Goal: Transaction & Acquisition: Purchase product/service

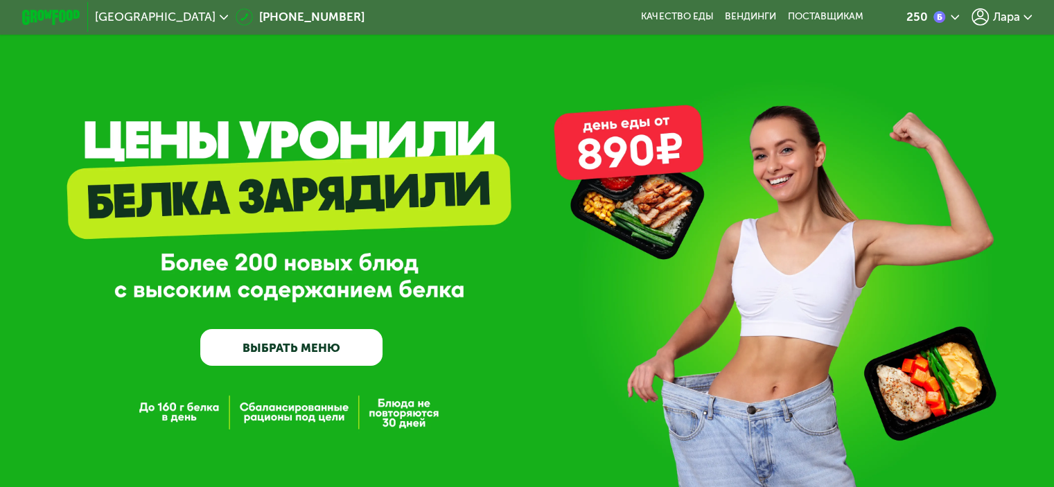
click at [552, 354] on div "GrowFood — доставка правильного питания ВЫБРАТЬ МЕНЮ" at bounding box center [527, 266] width 1054 height 197
click at [1024, 21] on div "Лара" at bounding box center [1001, 16] width 61 height 17
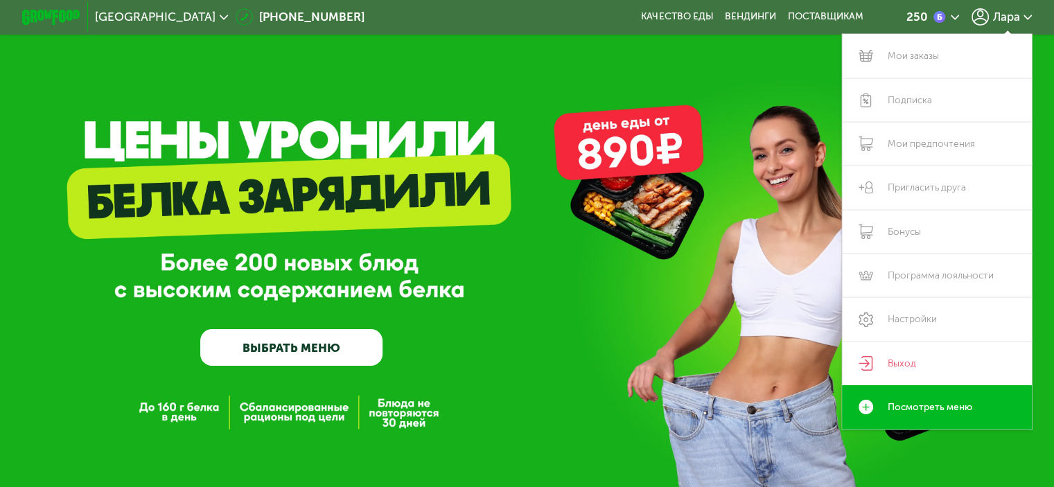
click at [955, 17] on icon at bounding box center [955, 17] width 9 height 9
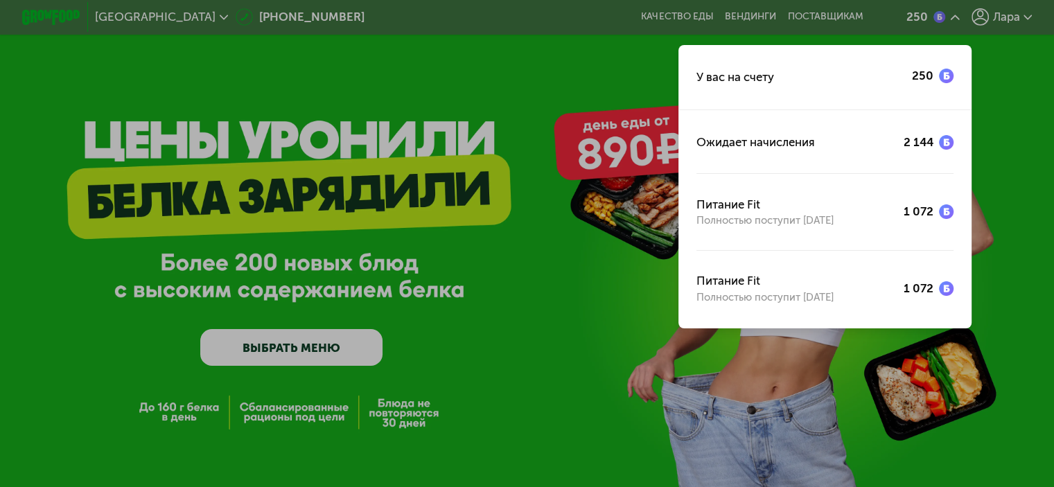
click at [618, 84] on div at bounding box center [527, 243] width 1054 height 487
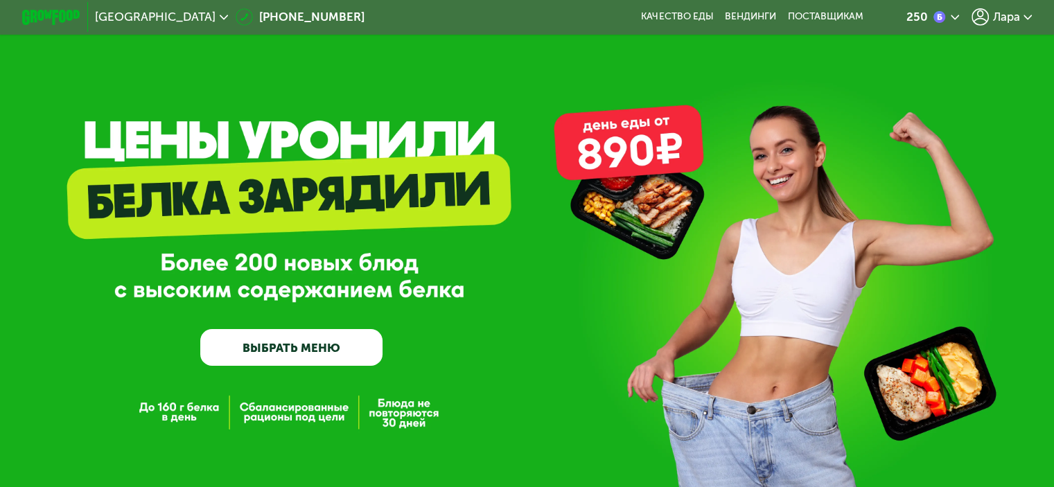
click at [1002, 11] on span "Лара" at bounding box center [1005, 17] width 27 height 12
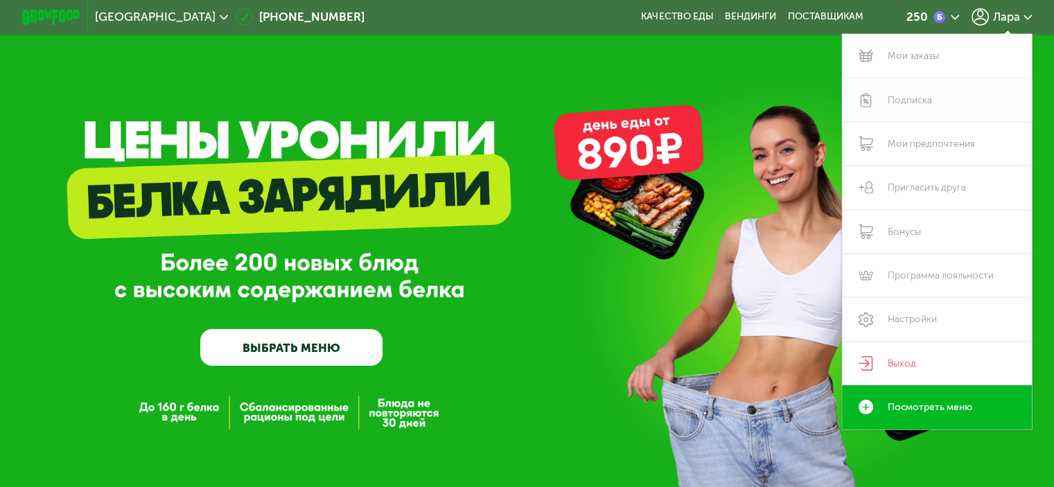
click at [919, 111] on link "Подписка" at bounding box center [937, 100] width 191 height 44
click at [900, 107] on link "Подписка" at bounding box center [937, 100] width 191 height 44
click at [881, 101] on link "Подписка" at bounding box center [937, 100] width 191 height 44
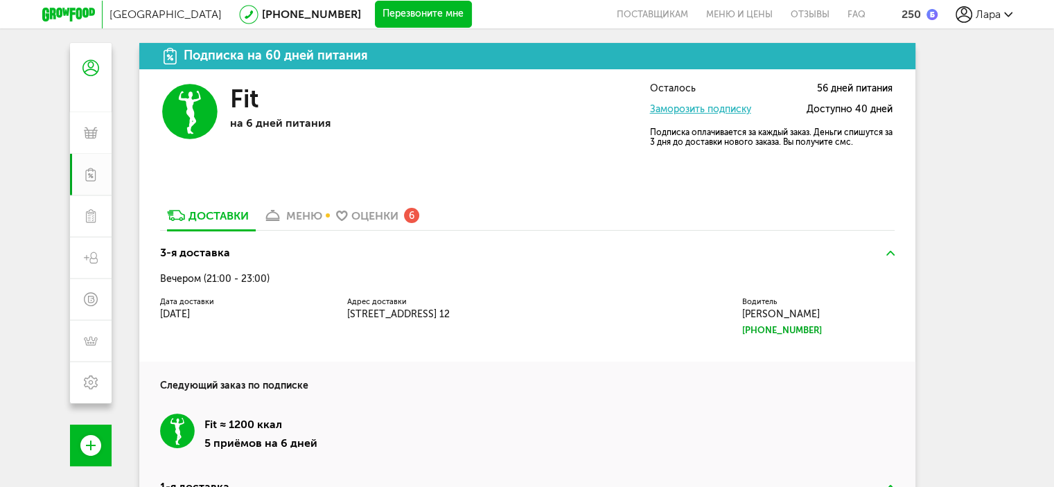
scroll to position [119, 0]
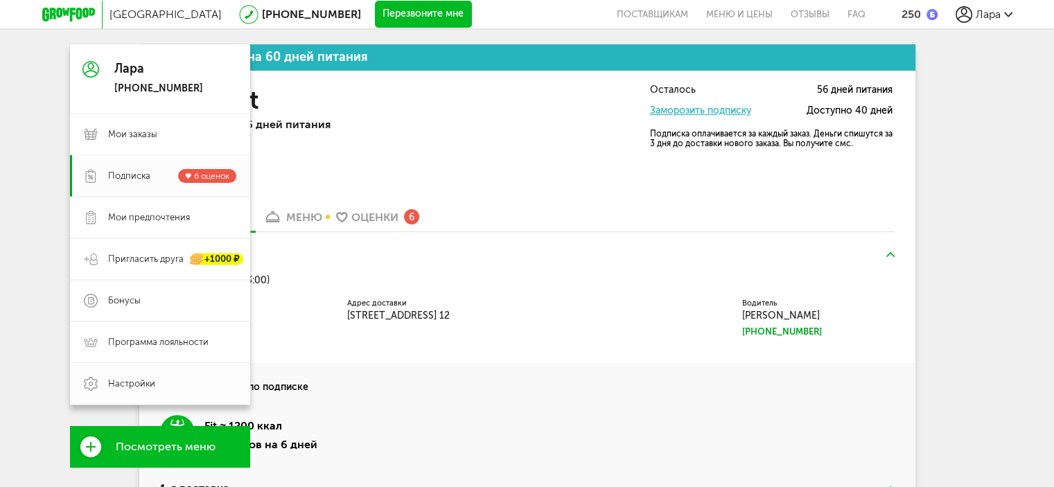
click at [139, 378] on span "Настройки" at bounding box center [131, 384] width 47 height 12
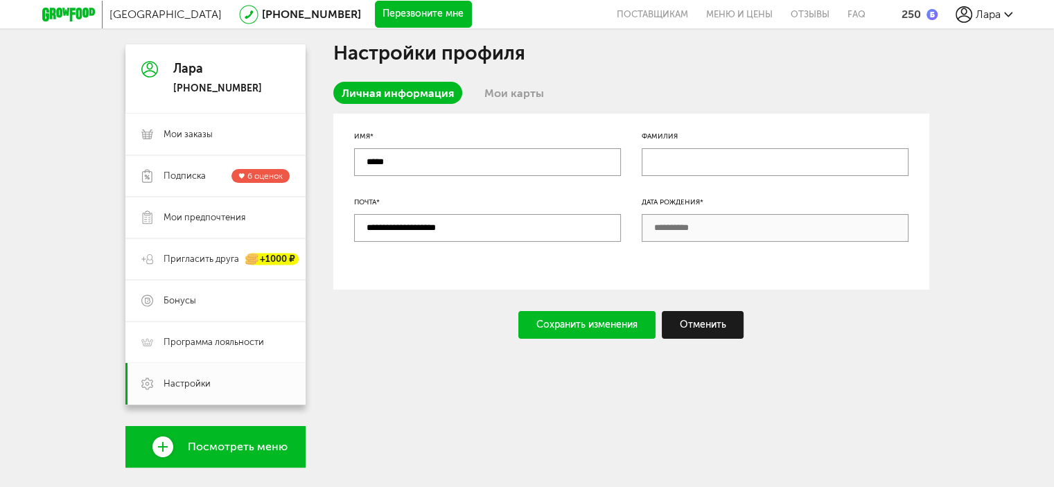
click at [503, 94] on link "Мои карты" at bounding box center [514, 93] width 76 height 22
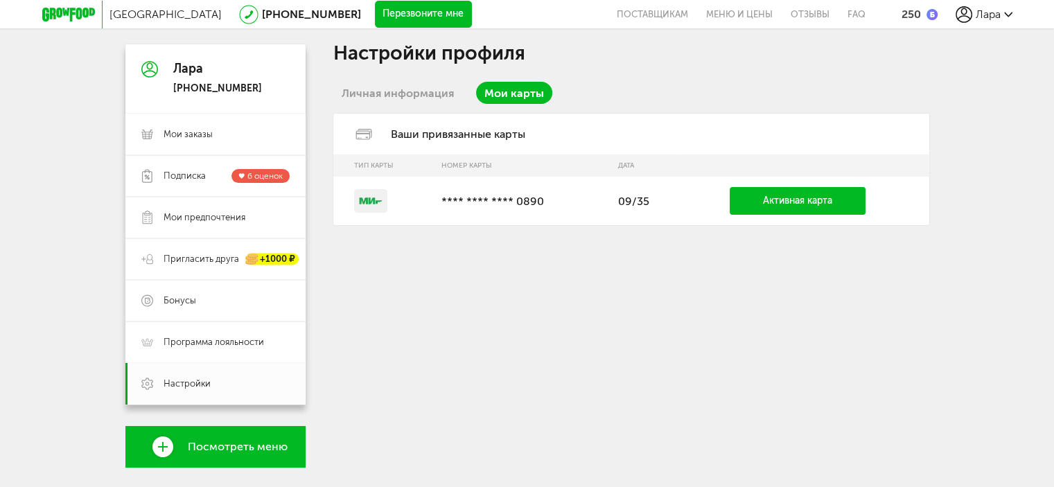
click at [761, 207] on link "Активная карта" at bounding box center [798, 201] width 136 height 28
click at [513, 196] on p "**** **** **** 0890" at bounding box center [523, 201] width 164 height 13
click at [780, 199] on link "Активная карта" at bounding box center [798, 201] width 136 height 28
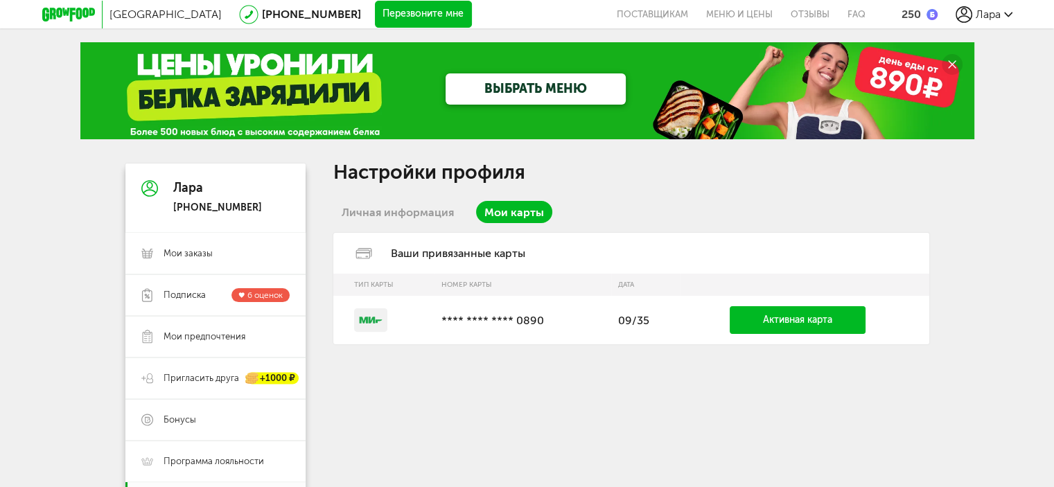
click at [520, 212] on link "Мои карты" at bounding box center [514, 212] width 76 height 22
click at [625, 323] on td "09/35" at bounding box center [645, 320] width 69 height 49
click at [787, 318] on link "Активная карта" at bounding box center [798, 320] width 136 height 28
click at [817, 322] on link "Активная карта" at bounding box center [798, 320] width 136 height 28
drag, startPoint x: 815, startPoint y: 297, endPoint x: 812, endPoint y: 326, distance: 29.2
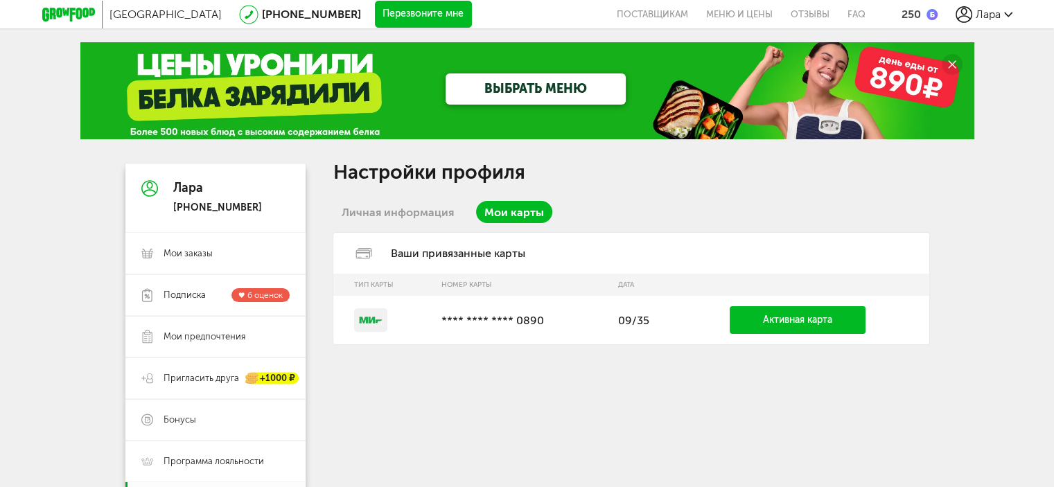
drag, startPoint x: 812, startPoint y: 326, endPoint x: 420, endPoint y: 343, distance: 392.6
click at [420, 343] on td at bounding box center [383, 320] width 101 height 49
click at [1001, 17] on div "Лара" at bounding box center [984, 14] width 57 height 17
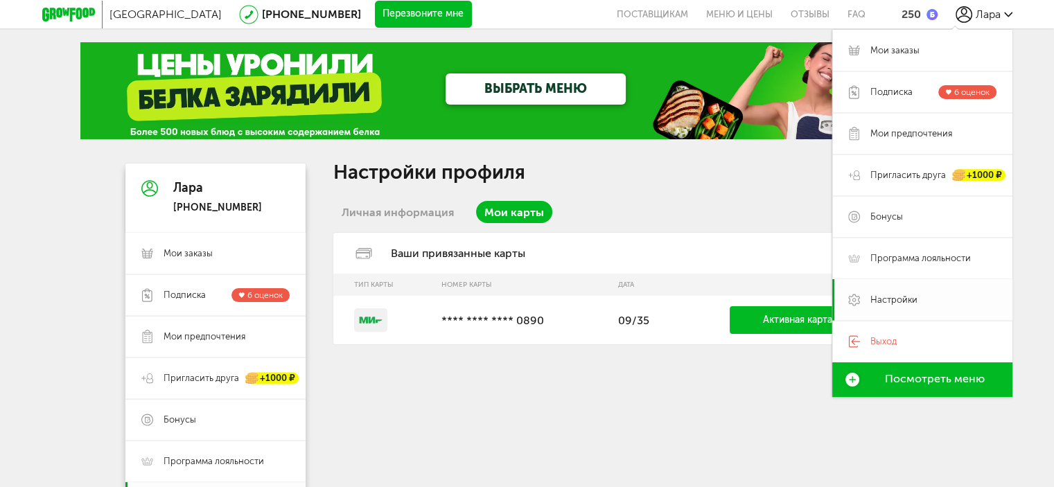
click at [888, 301] on span "Настройки" at bounding box center [893, 300] width 47 height 12
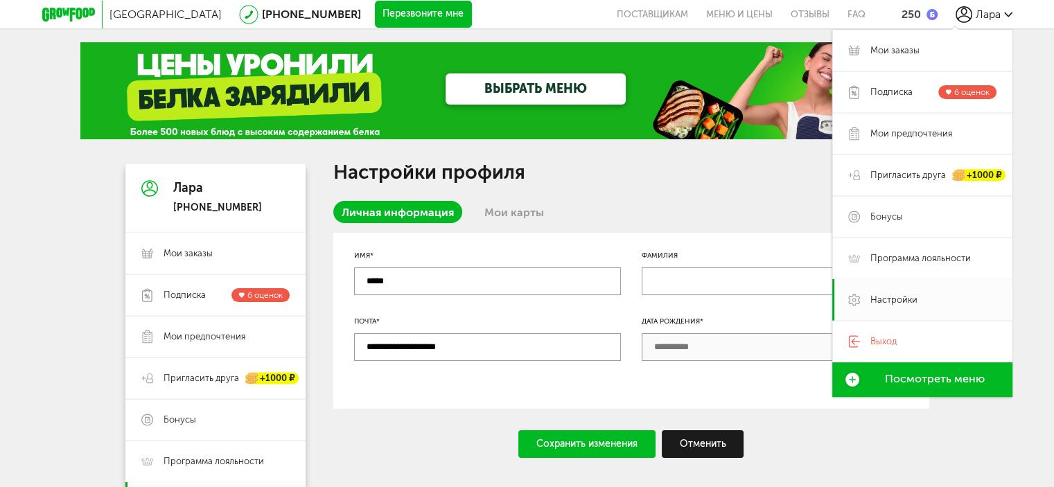
drag, startPoint x: 711, startPoint y: 372, endPoint x: 684, endPoint y: 364, distance: 28.1
click at [688, 373] on div "**********" at bounding box center [631, 321] width 596 height 176
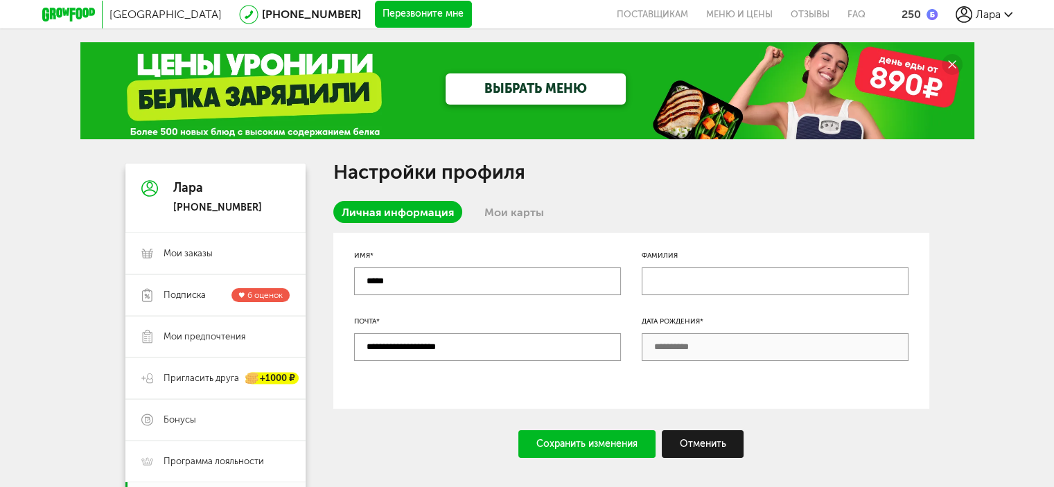
click at [682, 285] on input "text" at bounding box center [775, 281] width 267 height 28
click at [477, 348] on input "**********" at bounding box center [487, 347] width 267 height 28
click at [610, 442] on div "Сохранить изменения" at bounding box center [586, 444] width 137 height 28
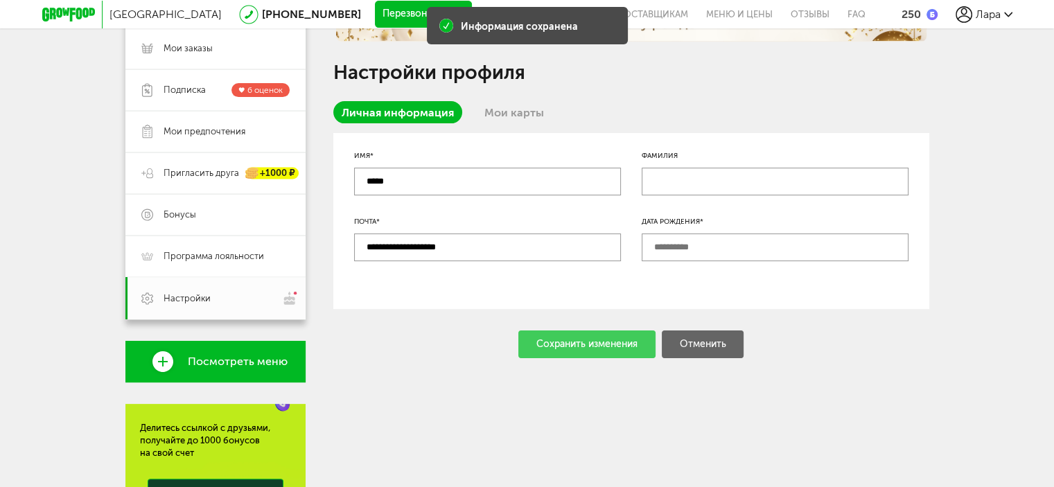
scroll to position [208, 0]
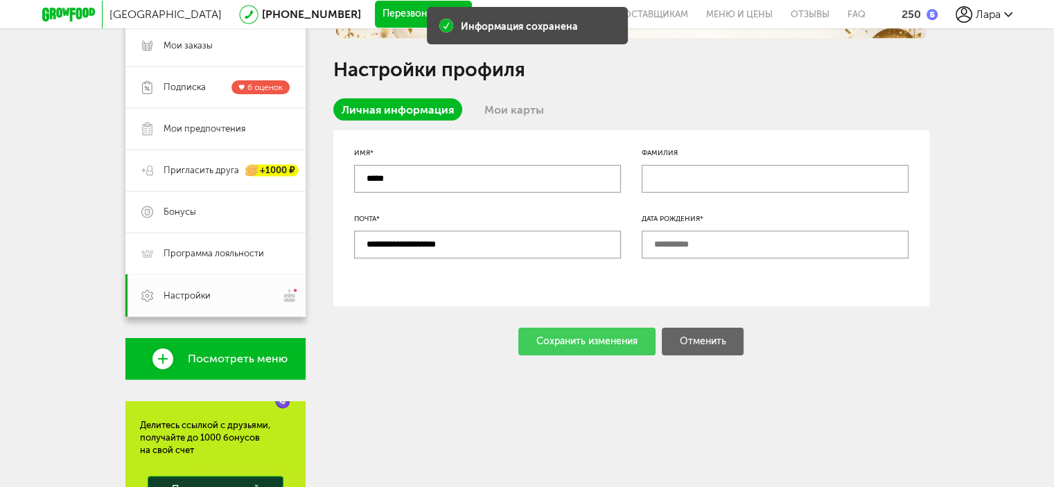
click at [678, 243] on input "text" at bounding box center [775, 245] width 267 height 28
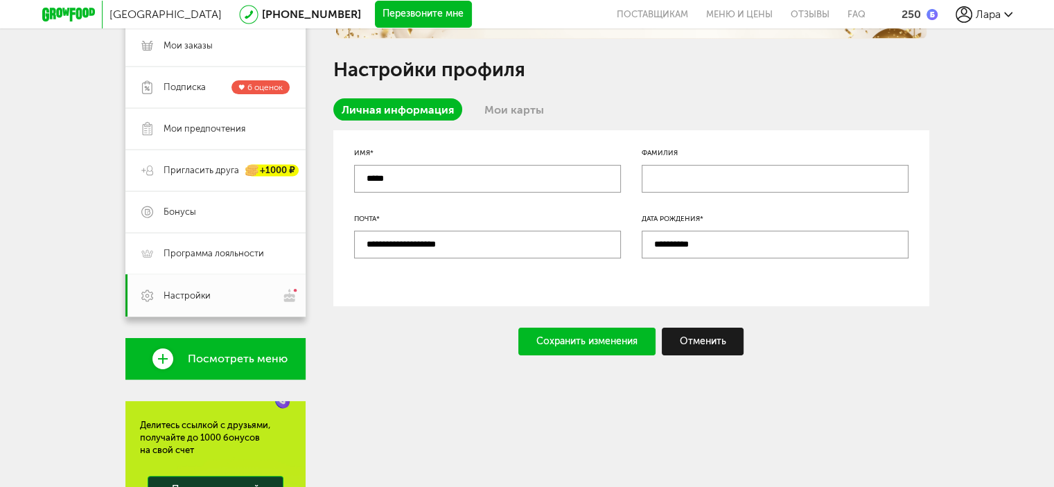
type input "**********"
click at [593, 344] on div "Сохранить изменения" at bounding box center [586, 342] width 137 height 28
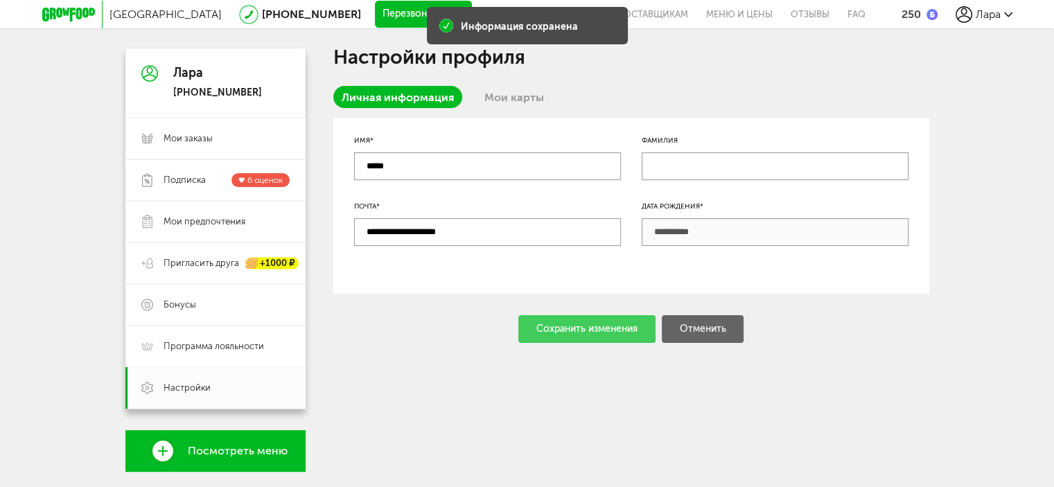
scroll to position [0, 0]
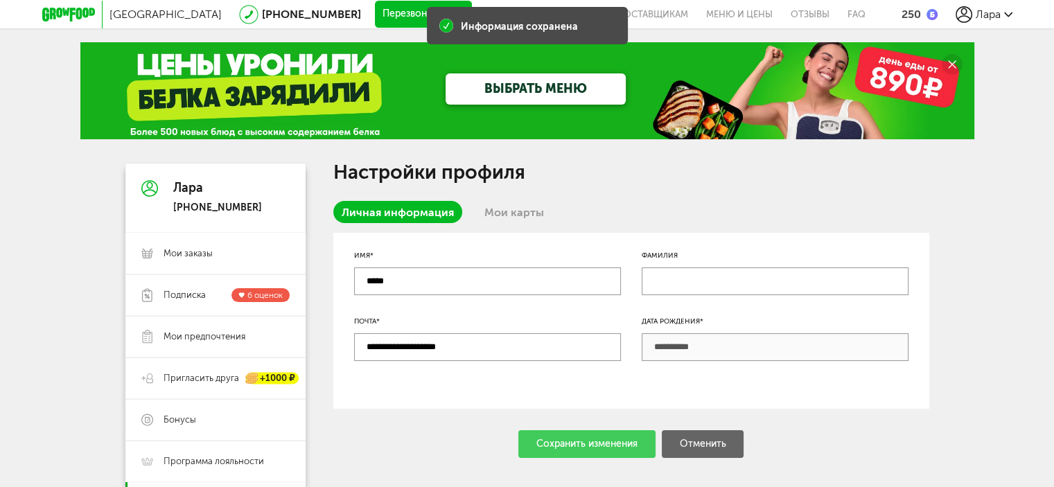
click at [524, 218] on link "Мои карты" at bounding box center [514, 212] width 76 height 22
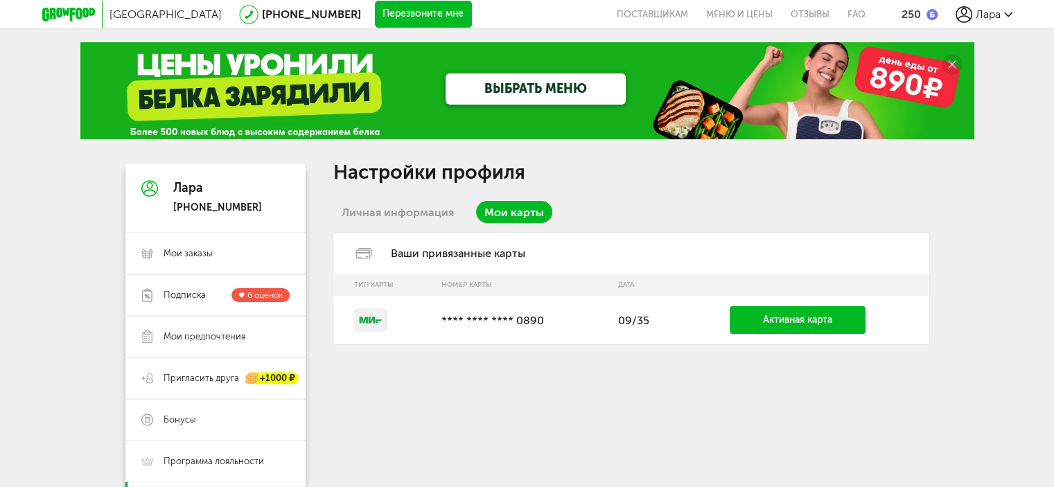
click at [835, 324] on link "Активная карта" at bounding box center [798, 320] width 136 height 28
click at [417, 315] on td at bounding box center [383, 320] width 101 height 49
click at [383, 326] on rect at bounding box center [370, 320] width 33 height 24
click at [759, 328] on link "Активная карта" at bounding box center [798, 320] width 136 height 28
click at [994, 12] on span "Лара" at bounding box center [988, 14] width 25 height 13
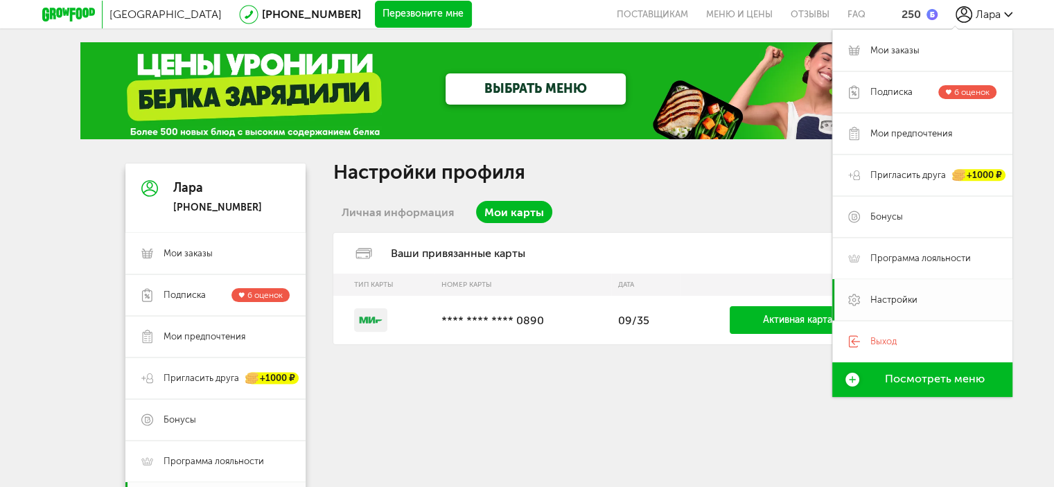
click at [879, 311] on link "Настройки" at bounding box center [922, 300] width 180 height 42
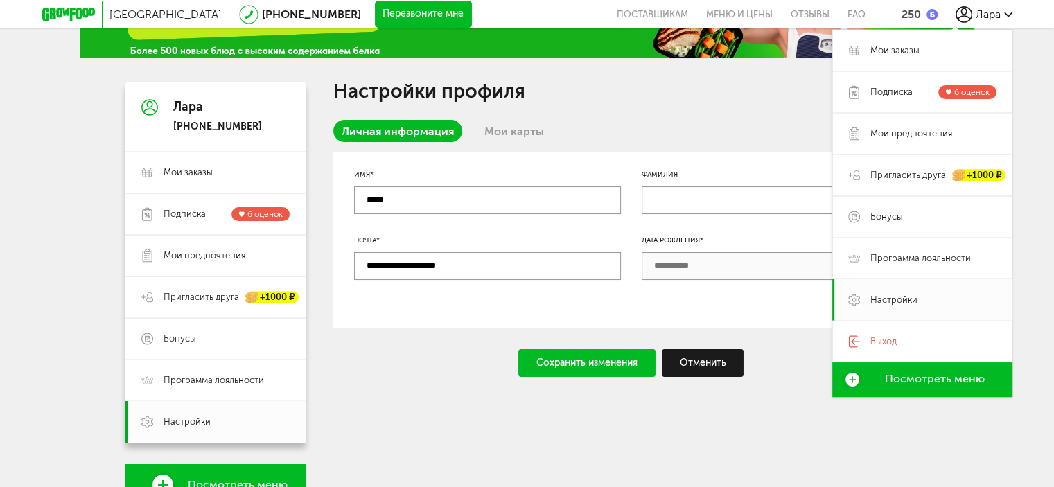
scroll to position [69, 0]
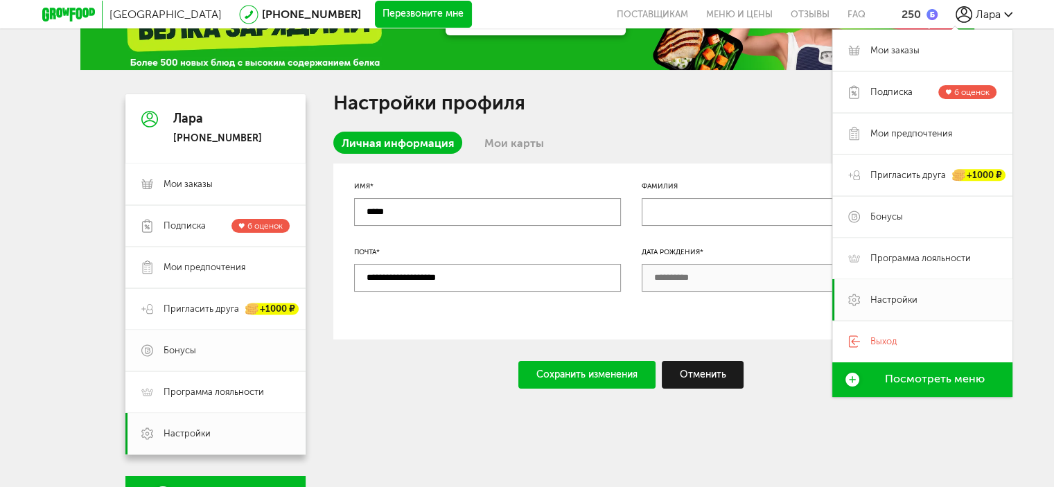
click at [191, 346] on span "Бонусы" at bounding box center [180, 350] width 33 height 12
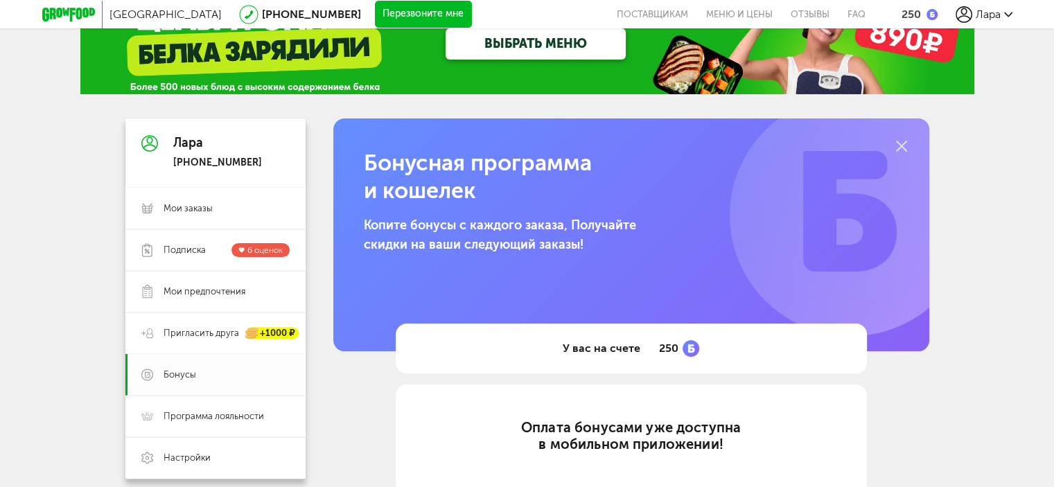
scroll to position [69, 0]
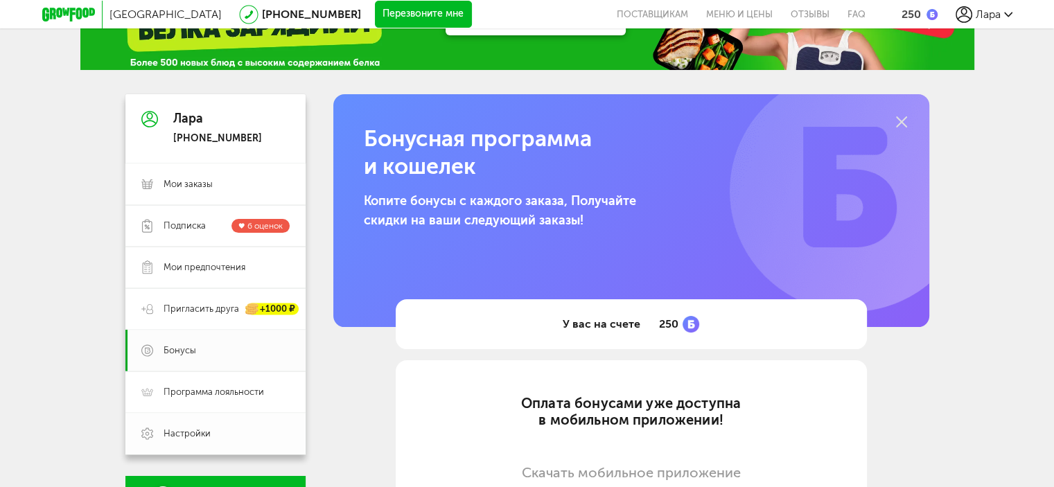
click at [209, 434] on span "Настройки" at bounding box center [187, 434] width 47 height 12
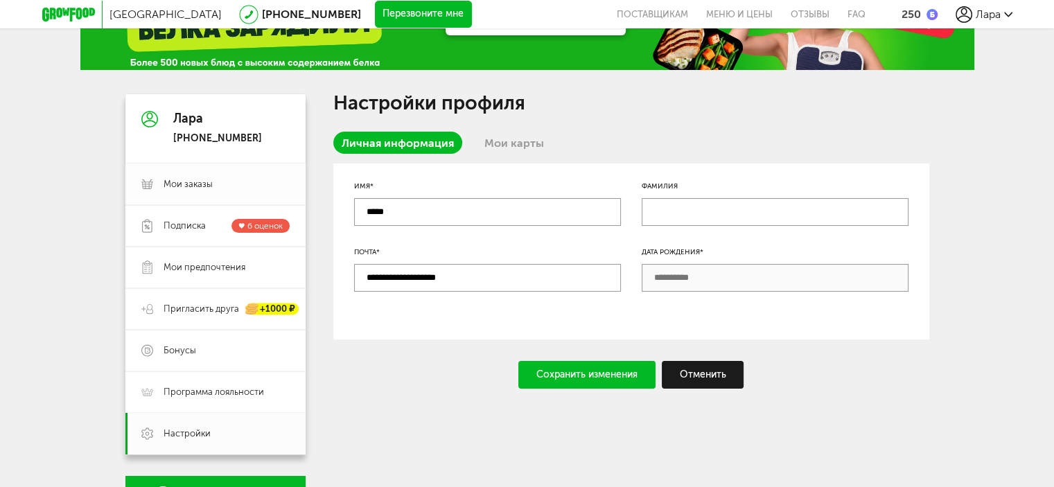
click at [202, 186] on span "Мои заказы" at bounding box center [188, 184] width 49 height 12
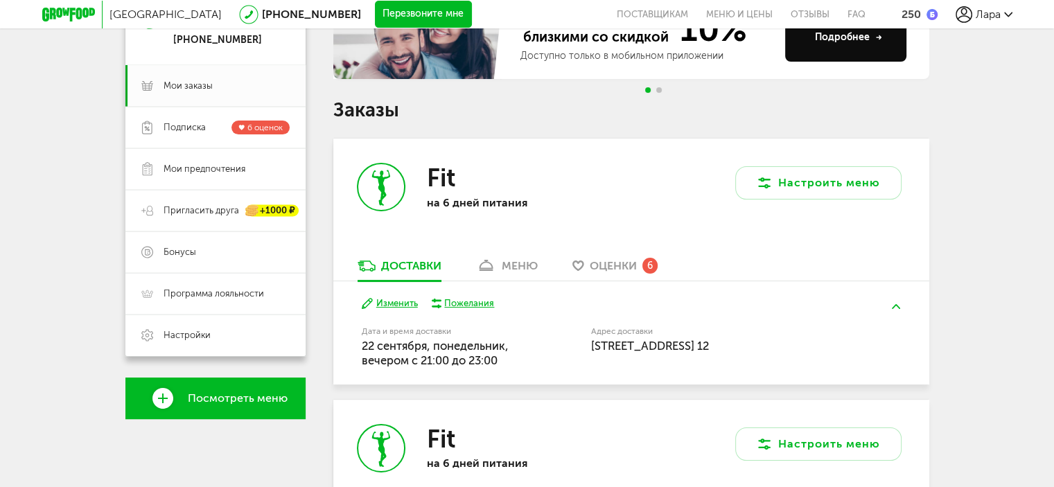
scroll to position [208, 0]
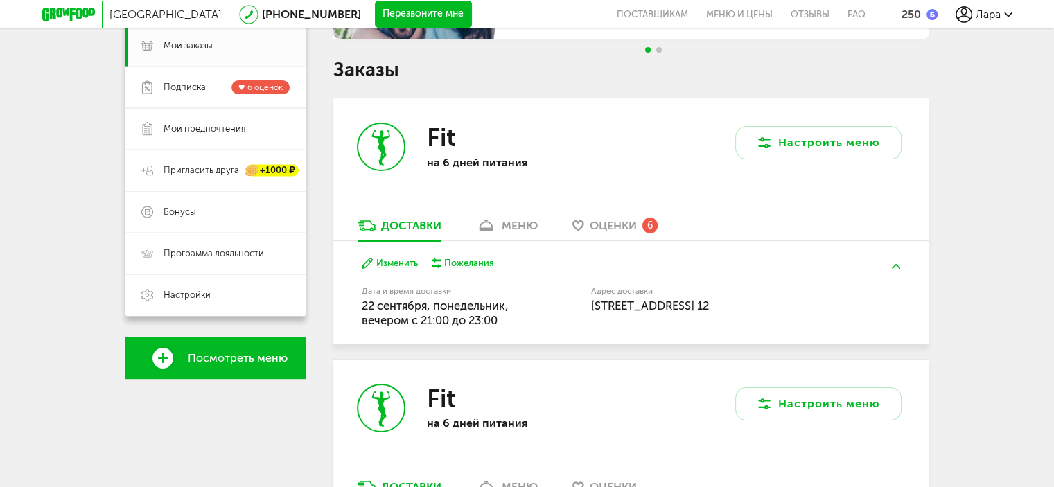
click at [901, 265] on button at bounding box center [896, 266] width 36 height 33
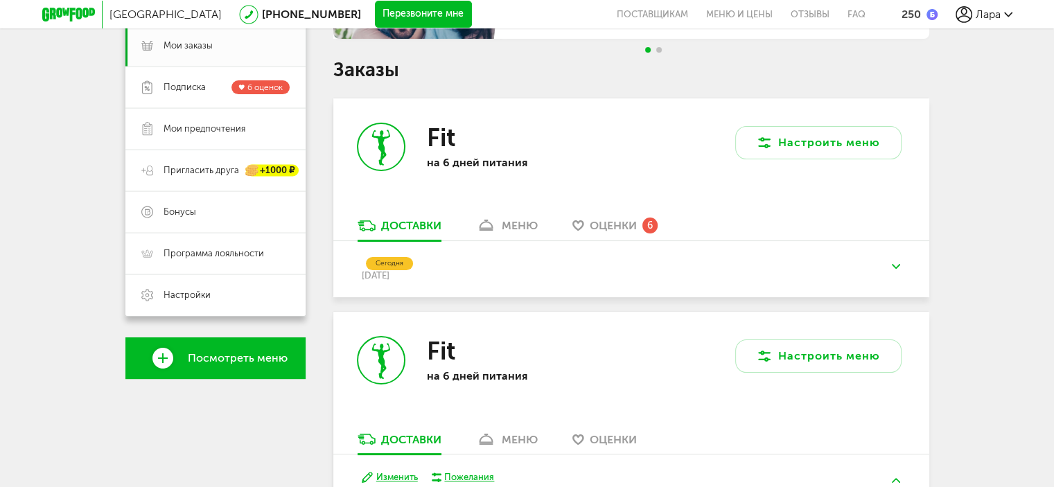
click at [900, 265] on button at bounding box center [896, 266] width 36 height 33
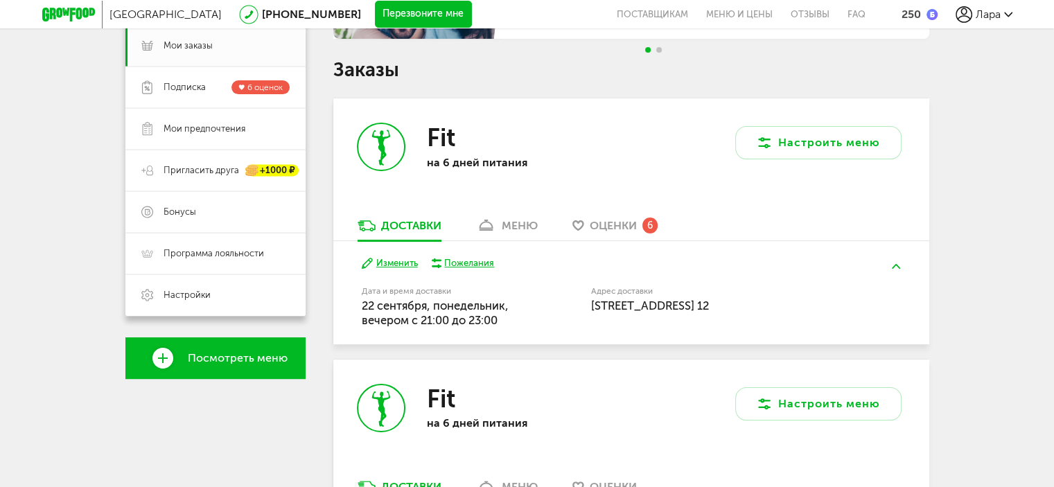
click at [504, 228] on div "меню" at bounding box center [520, 225] width 36 height 13
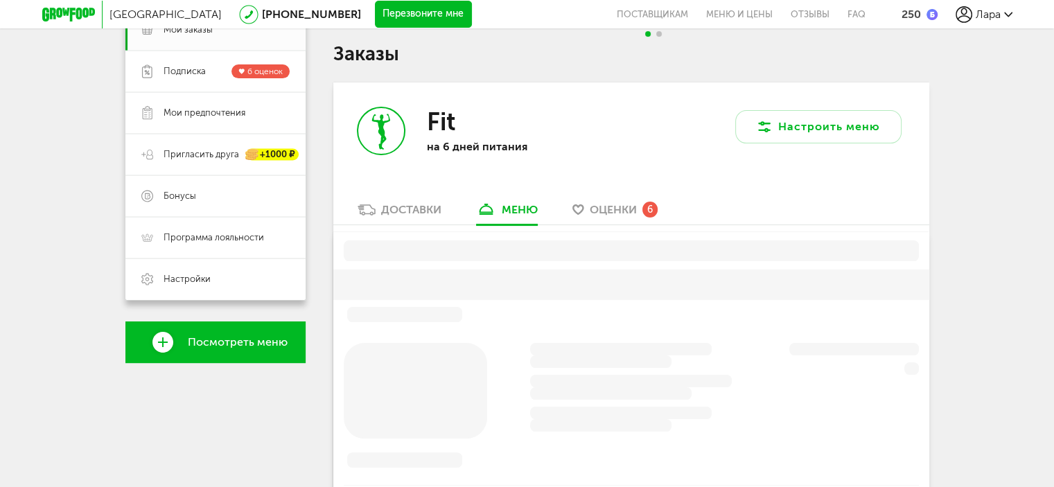
scroll to position [272, 0]
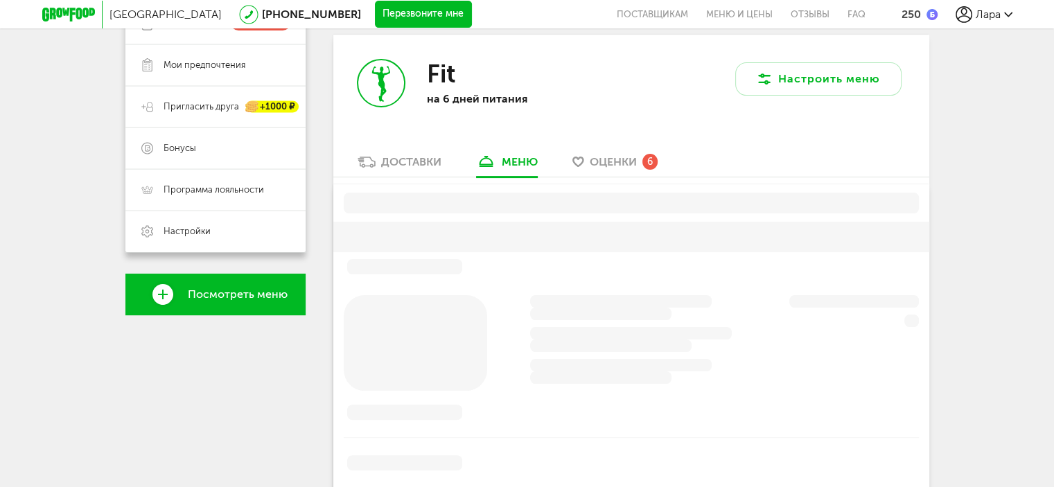
click at [388, 165] on div "Доставки" at bounding box center [411, 161] width 60 height 13
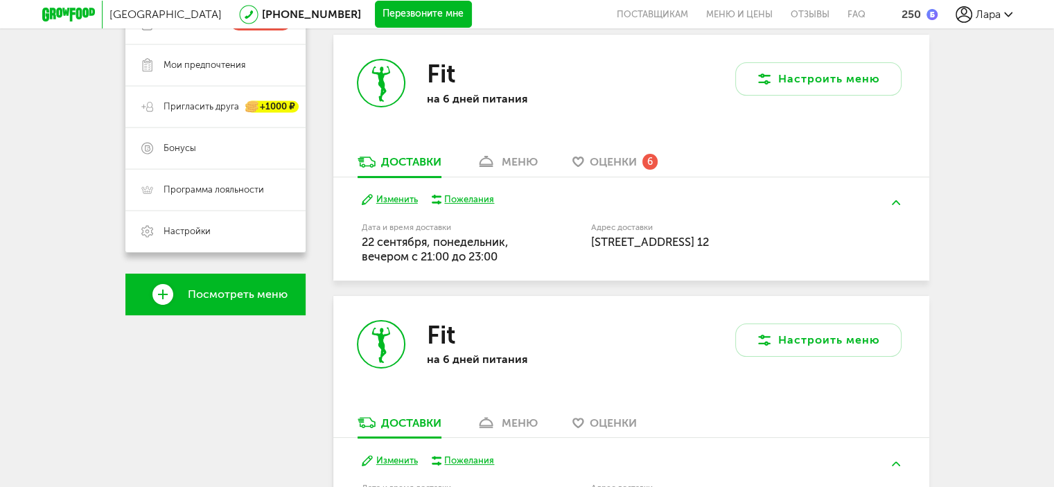
scroll to position [341, 0]
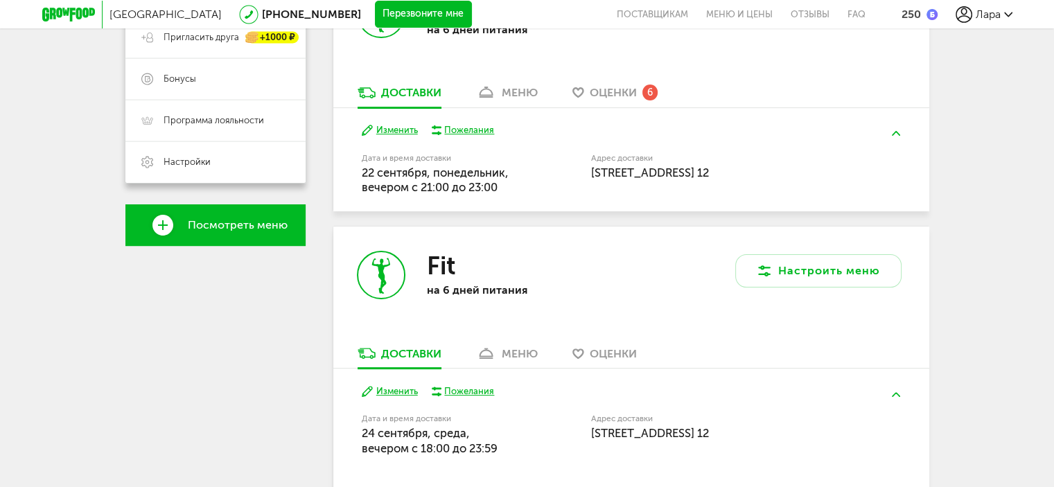
click at [399, 388] on button "Изменить" at bounding box center [390, 391] width 56 height 13
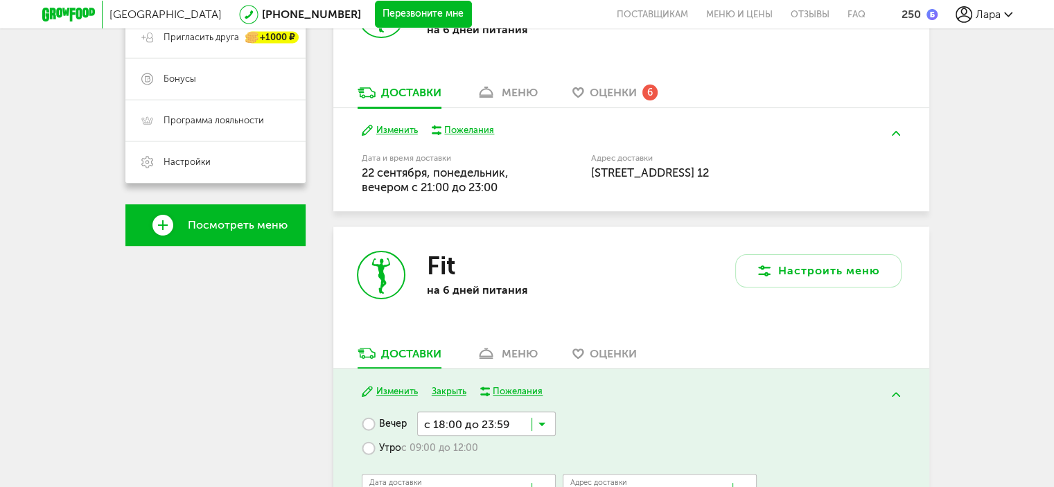
scroll to position [480, 0]
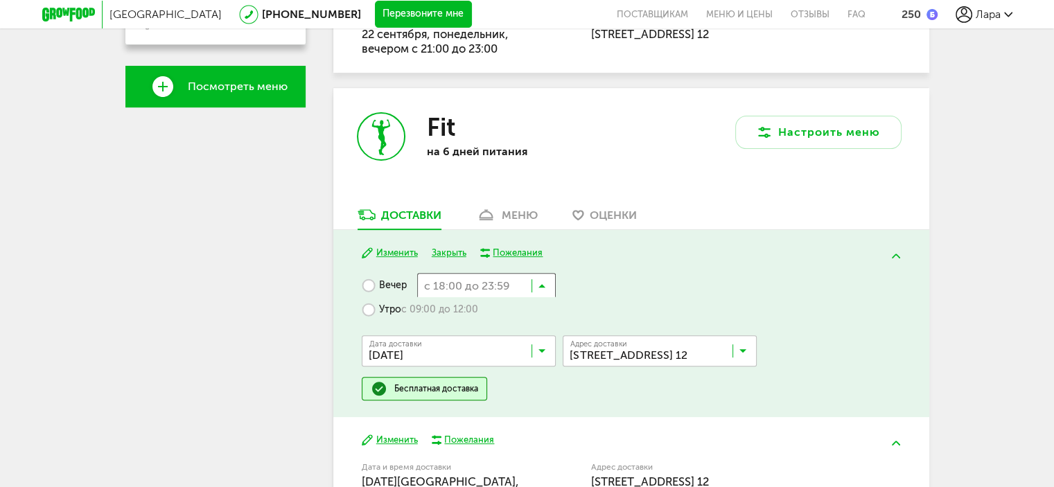
click at [542, 290] on icon at bounding box center [541, 289] width 7 height 14
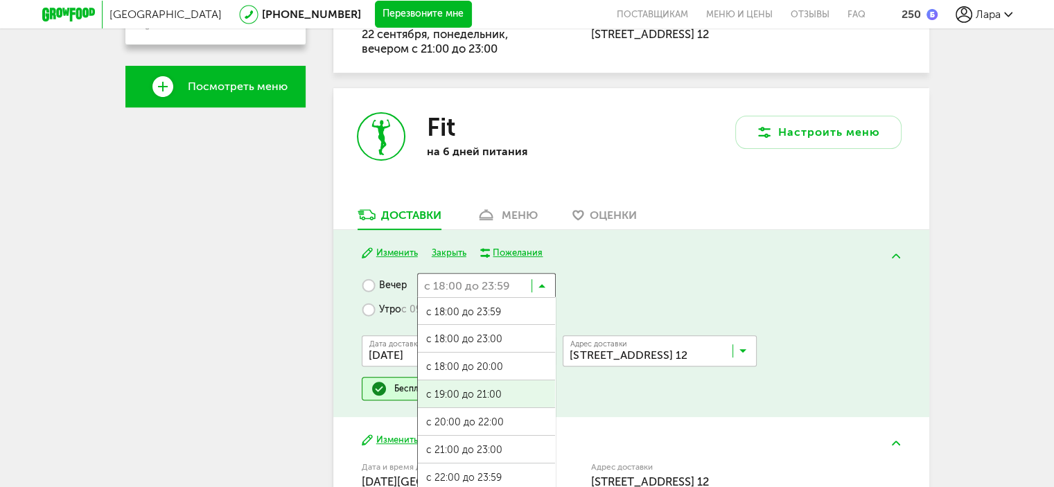
scroll to position [1, 0]
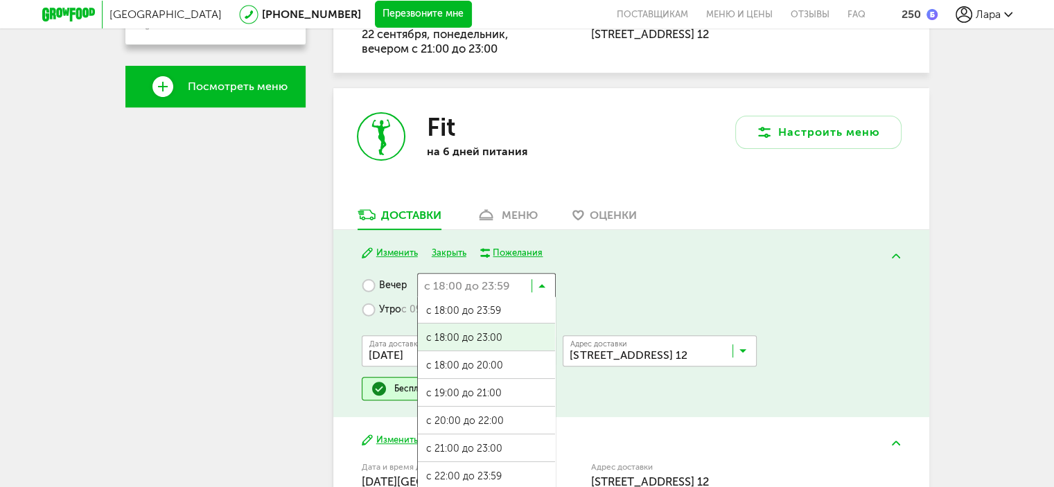
click at [369, 307] on label "Утро с 09:00 до 12:00" at bounding box center [420, 309] width 116 height 24
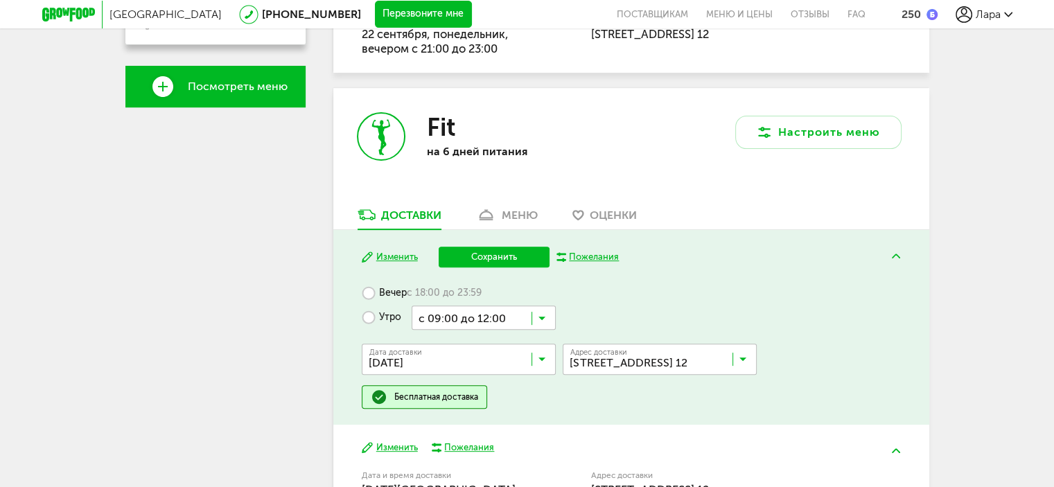
click at [546, 315] on input "Search for option" at bounding box center [484, 318] width 144 height 24
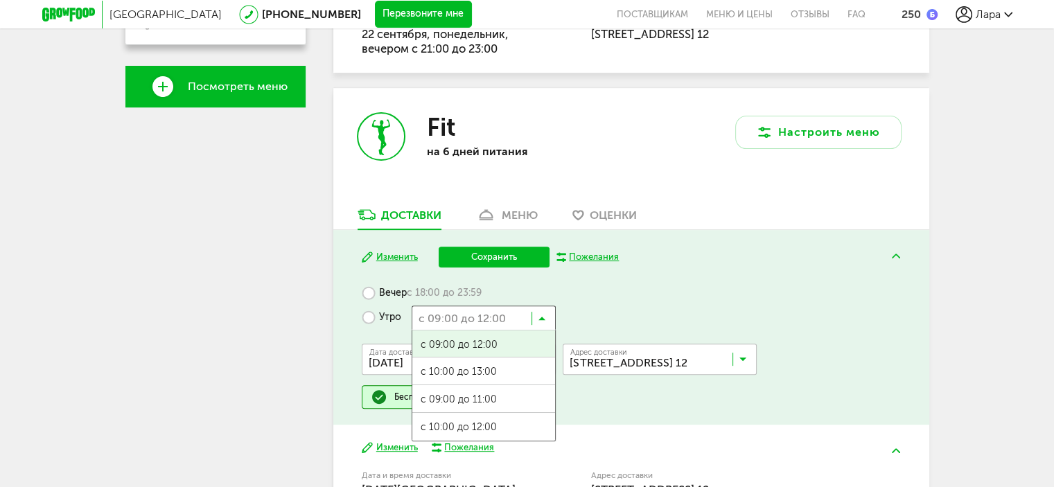
click at [365, 293] on label "Вечер с 18:00 до 23:59" at bounding box center [422, 293] width 120 height 24
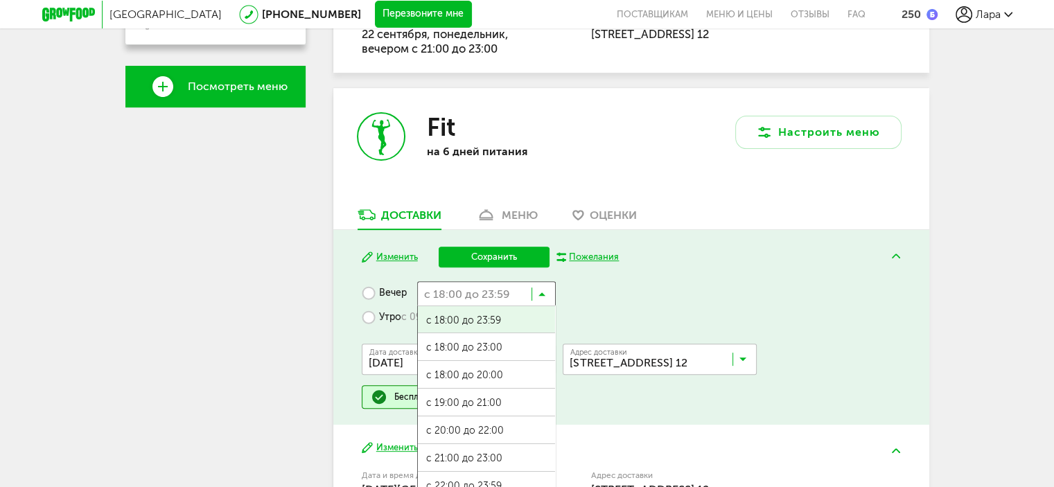
click at [551, 294] on input "Search for option" at bounding box center [486, 293] width 139 height 24
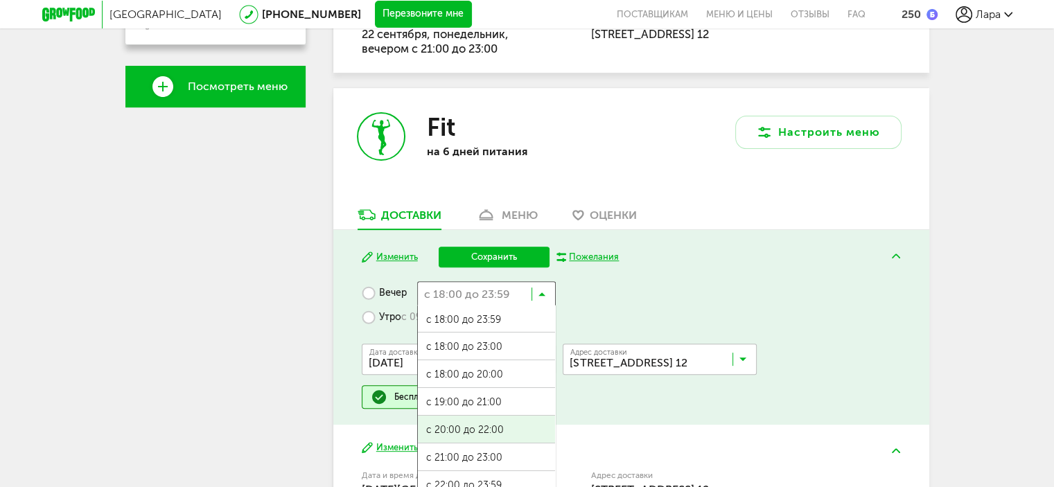
scroll to position [0, 0]
click at [503, 432] on span "с 20:00 до 22:00" at bounding box center [486, 430] width 137 height 29
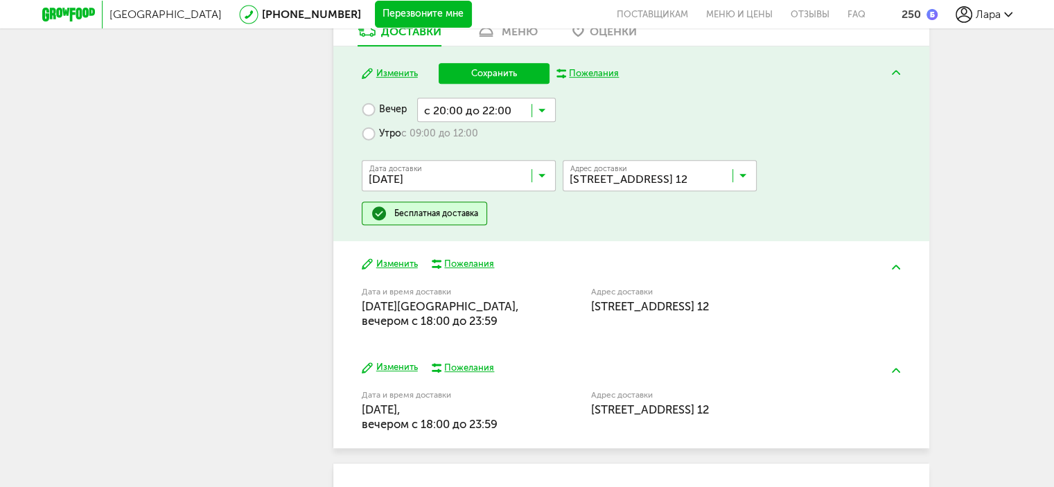
scroll to position [687, 0]
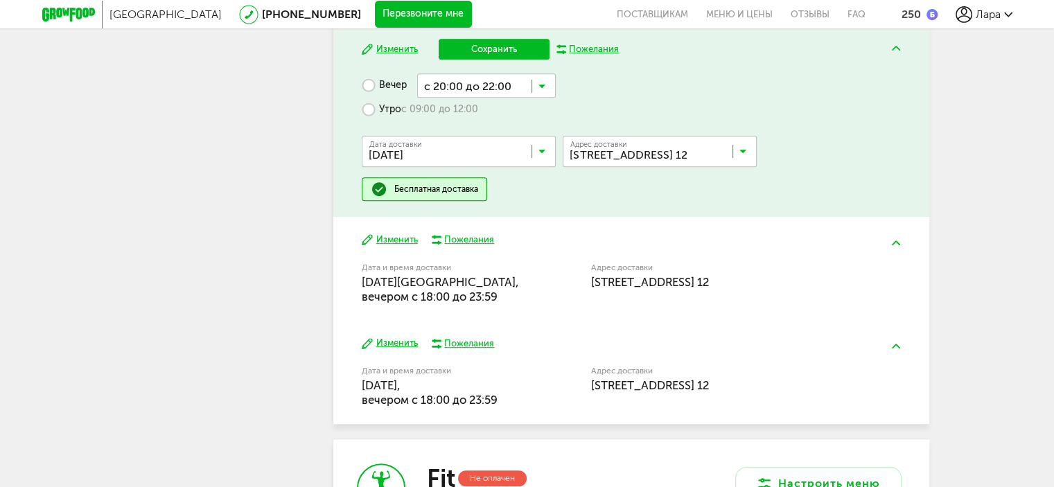
click at [402, 234] on button "Изменить" at bounding box center [390, 240] width 56 height 13
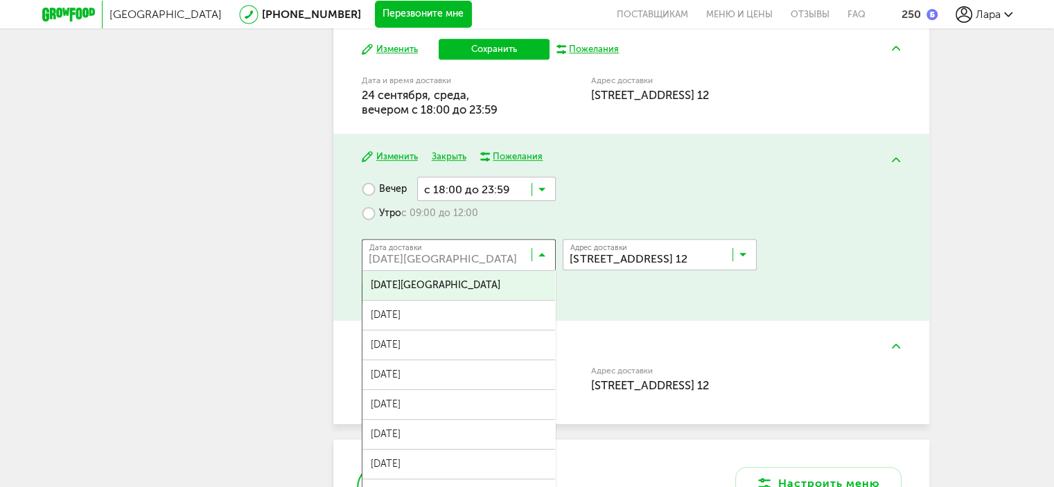
click at [544, 250] on input "Search for option" at bounding box center [462, 258] width 194 height 24
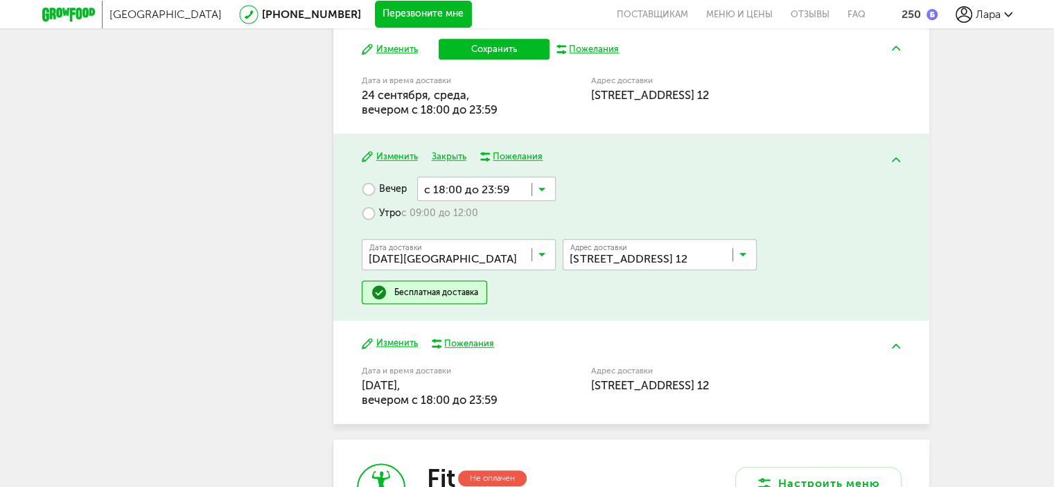
click at [518, 234] on div "Дата доставки [DATE] Загрузка... [DATE] сентября, [DATE], [DATE], [DATE], [DATE…" at bounding box center [631, 252] width 538 height 55
click at [364, 211] on label "Утро с 09:00 до 12:00" at bounding box center [420, 213] width 116 height 24
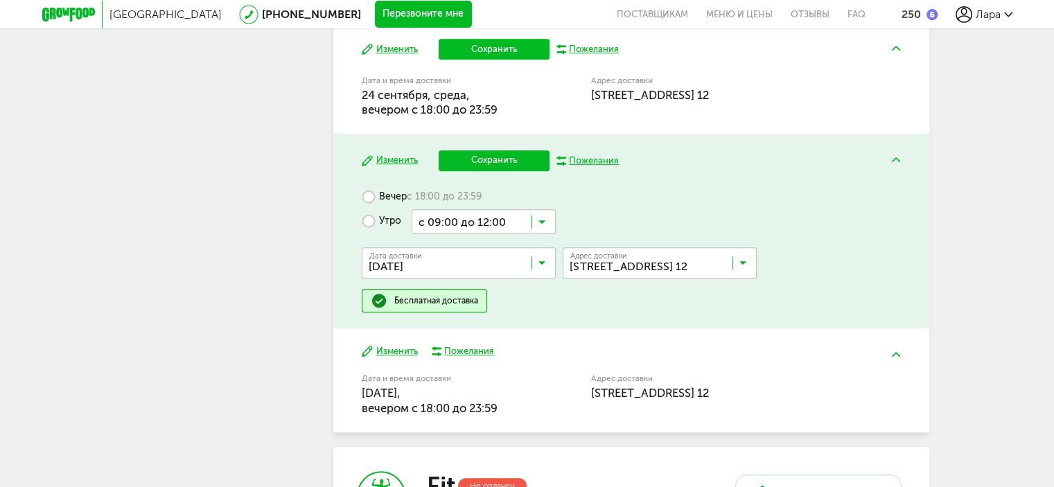
click at [545, 263] on input "Search for option" at bounding box center [462, 266] width 194 height 24
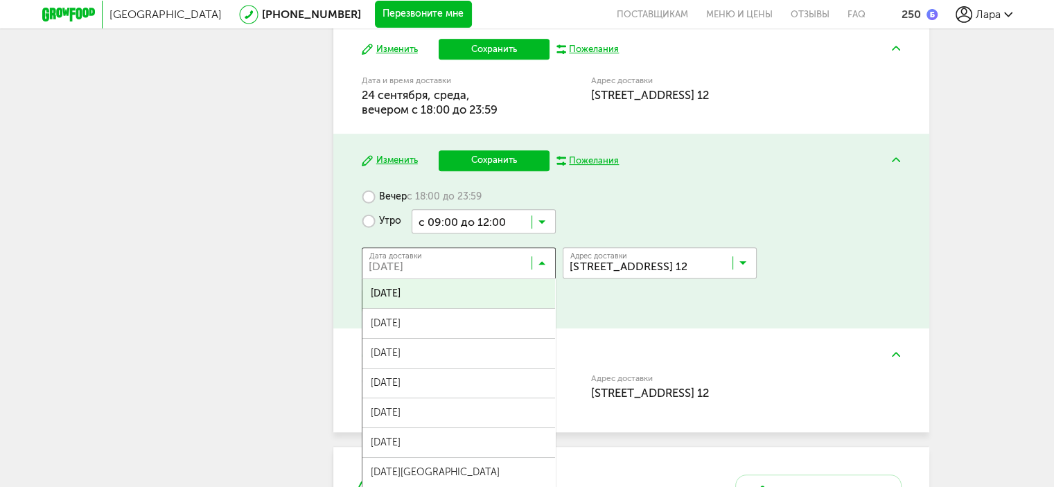
click at [629, 213] on div "Вечер с 18:00 до 23:59 Утро с 09:00 до 12:00 Загрузка... Дата доставки [DATE] З…" at bounding box center [631, 248] width 538 height 127
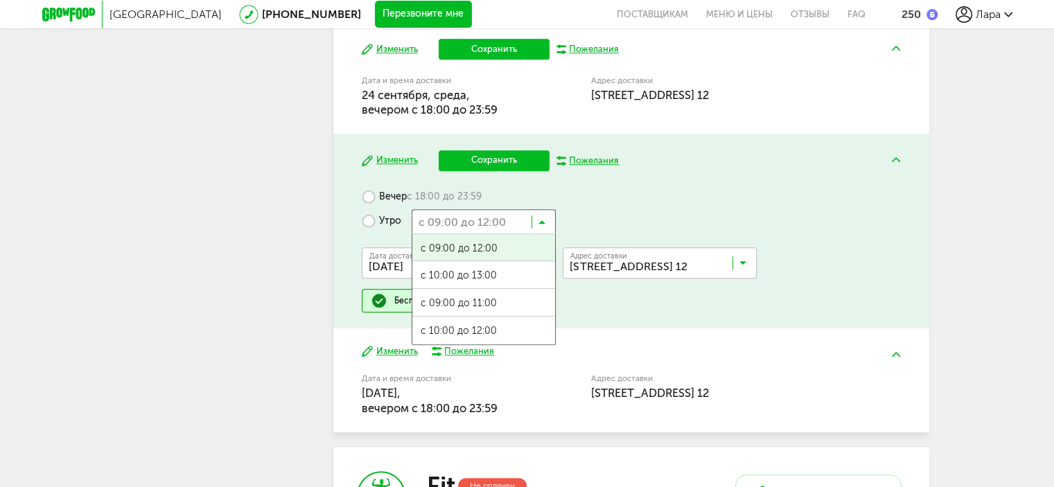
click at [552, 222] on input "Search for option" at bounding box center [484, 221] width 144 height 24
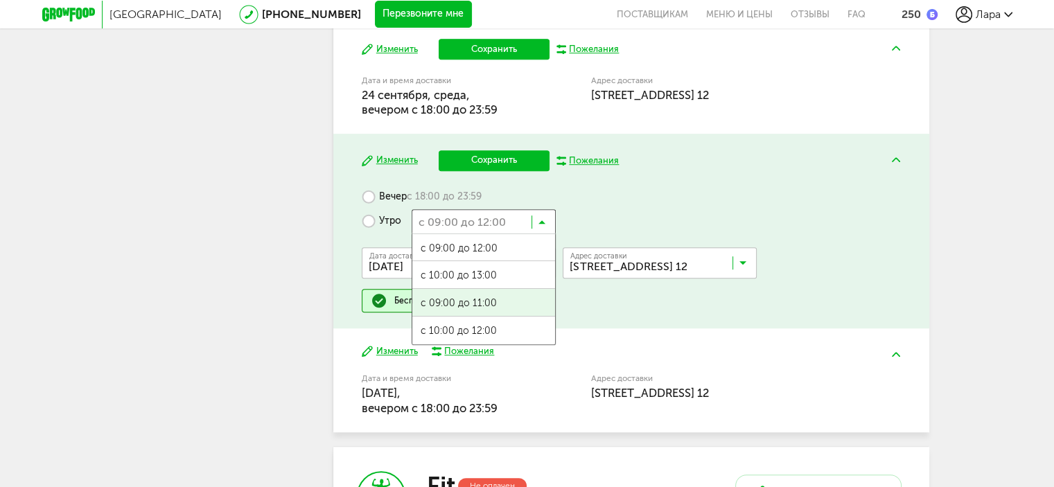
click at [509, 290] on span "с 09:00 до 11:00" at bounding box center [483, 303] width 143 height 29
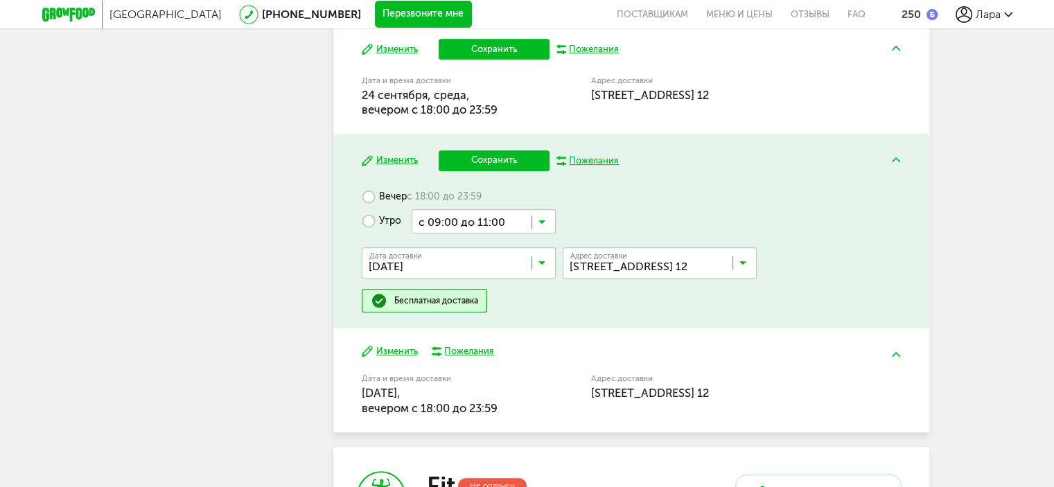
scroll to position [757, 0]
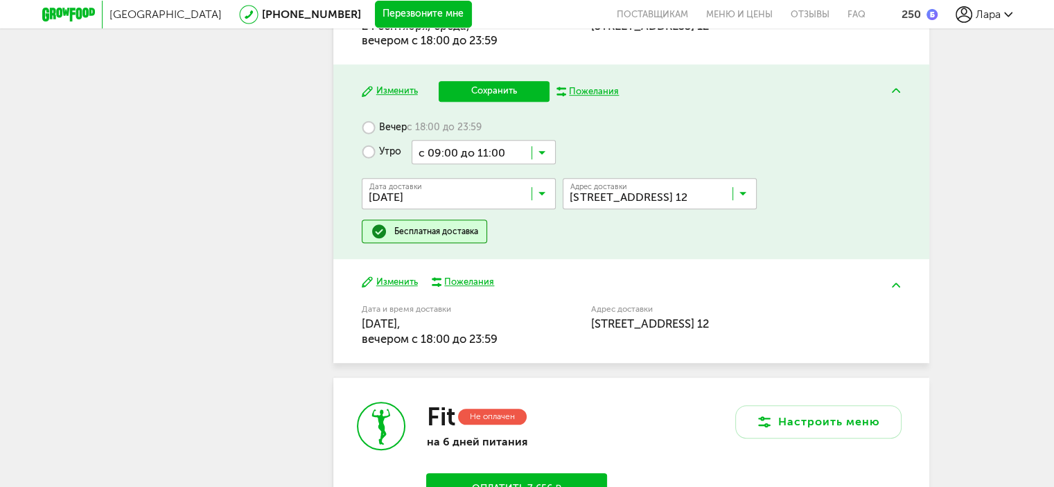
click at [373, 281] on button "Изменить" at bounding box center [390, 282] width 56 height 13
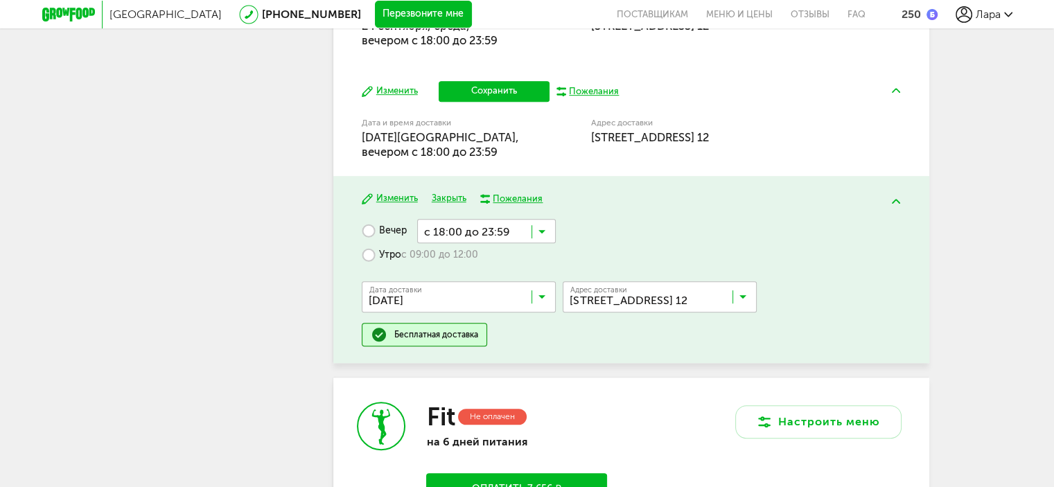
click at [538, 238] on icon at bounding box center [541, 235] width 7 height 14
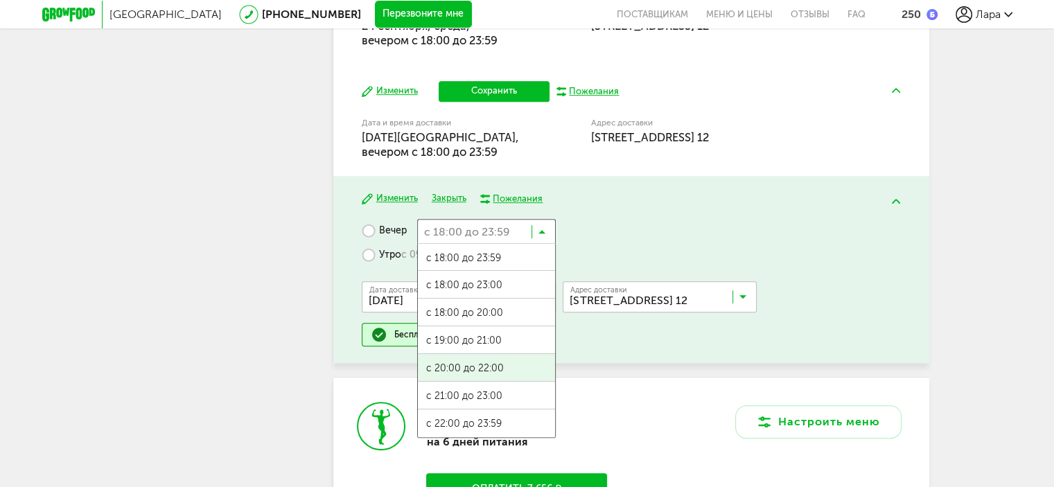
click at [493, 360] on ul "с 18:00 до 23:59 с 18:00 до 23:00 с 18:00 до 20:00 с 19:00 до 21:00 с 20:00 до …" at bounding box center [486, 340] width 139 height 195
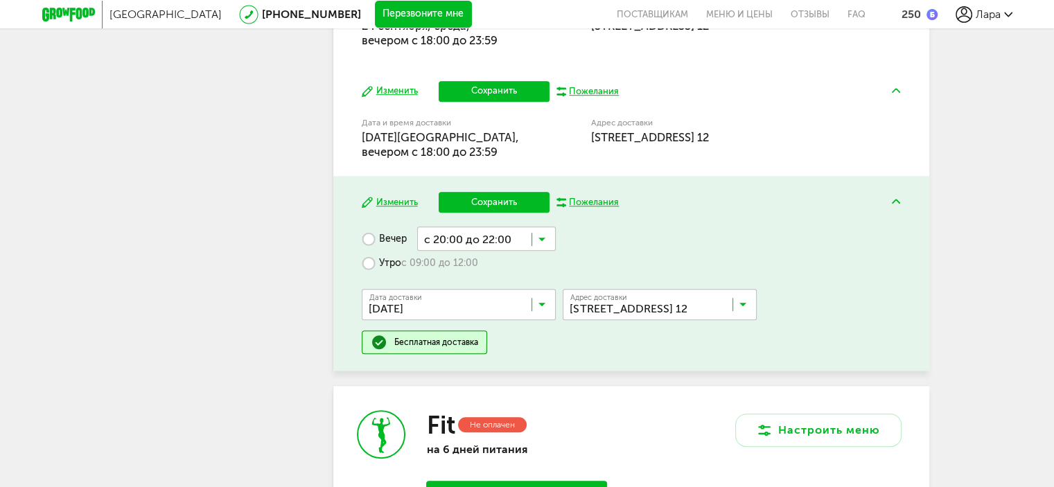
click at [509, 206] on button "Сохранить" at bounding box center [494, 202] width 111 height 21
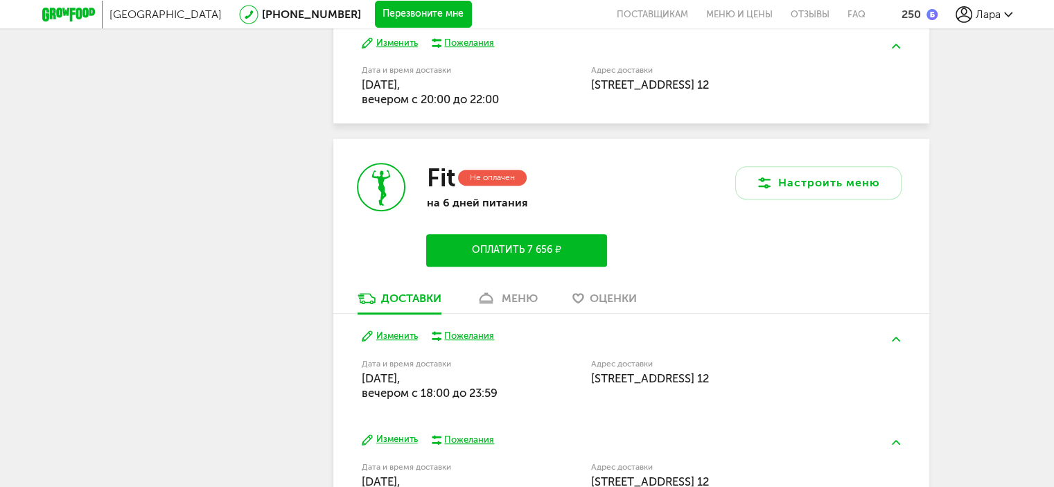
scroll to position [896, 0]
click at [792, 185] on button "Настроить меню" at bounding box center [818, 183] width 166 height 33
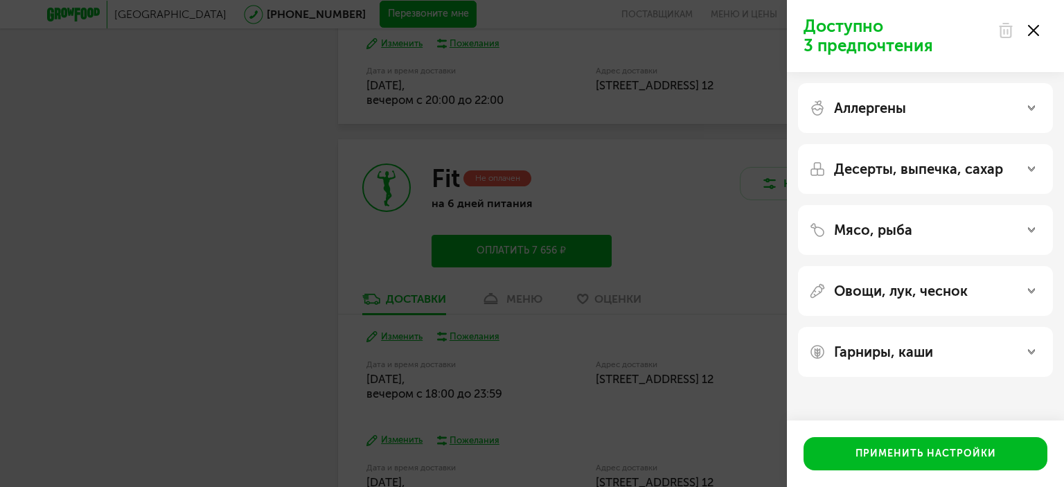
click at [674, 232] on div "Доступно 3 предпочтения Аллергены Десерты, выпечка, сахар Мясо, рыба Овощи, лук…" at bounding box center [532, 243] width 1064 height 487
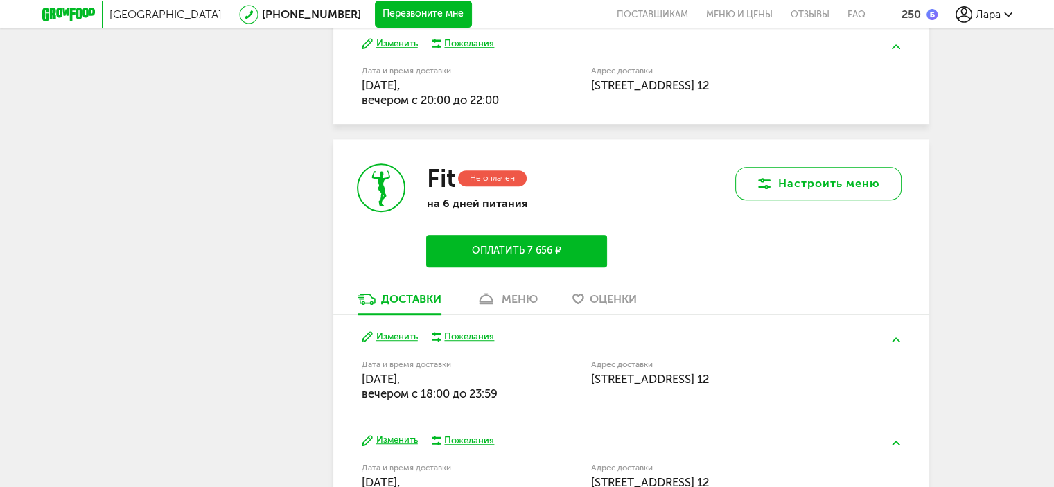
click at [830, 195] on button "Настроить меню" at bounding box center [818, 183] width 166 height 33
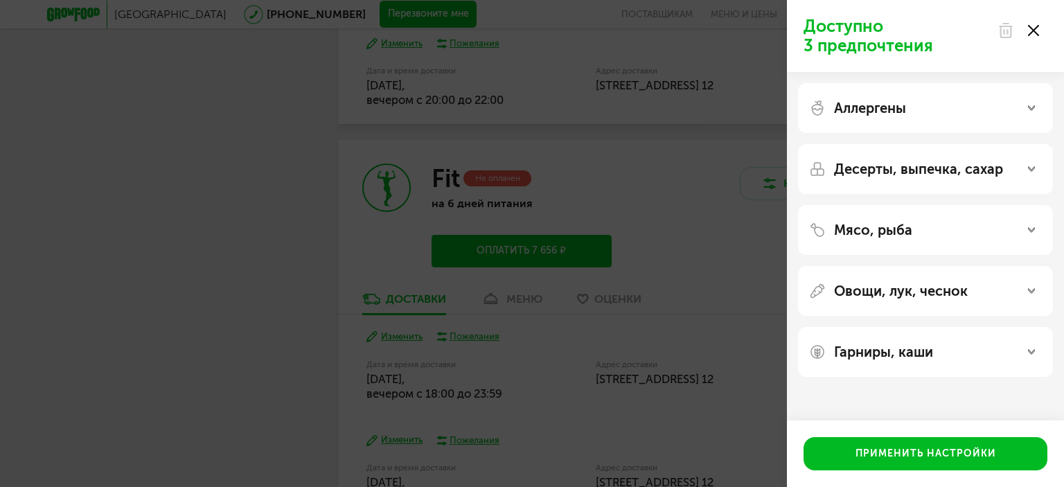
click at [1032, 109] on use at bounding box center [1031, 108] width 7 height 5
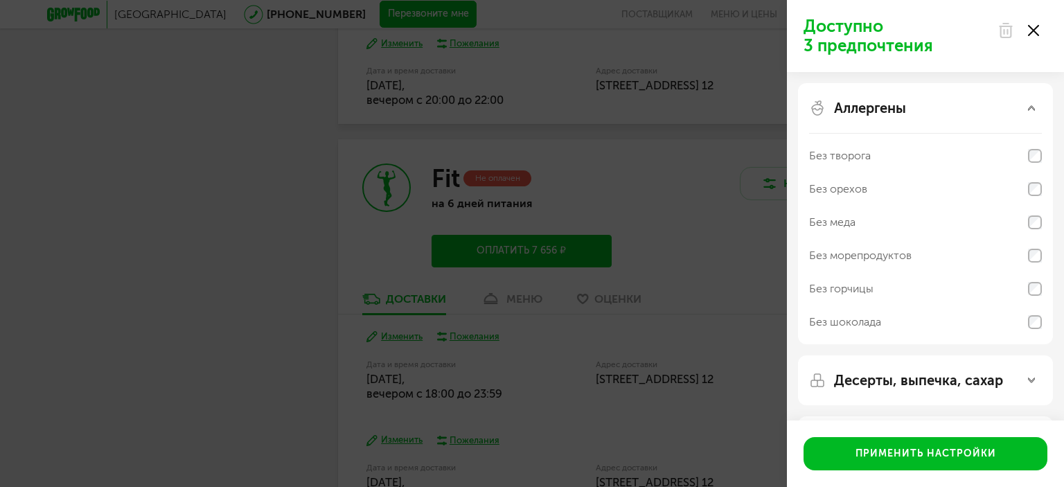
click at [1029, 113] on div "Аллергены" at bounding box center [925, 108] width 233 height 17
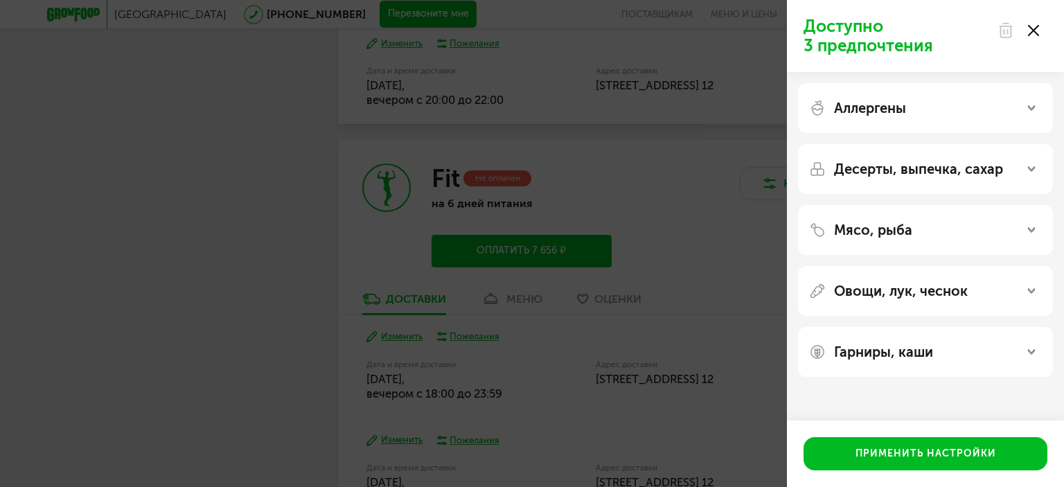
click at [711, 287] on div "Доступно 3 предпочтения Аллергены Десерты, выпечка, сахар Мясо, рыба Овощи, лук…" at bounding box center [532, 243] width 1064 height 487
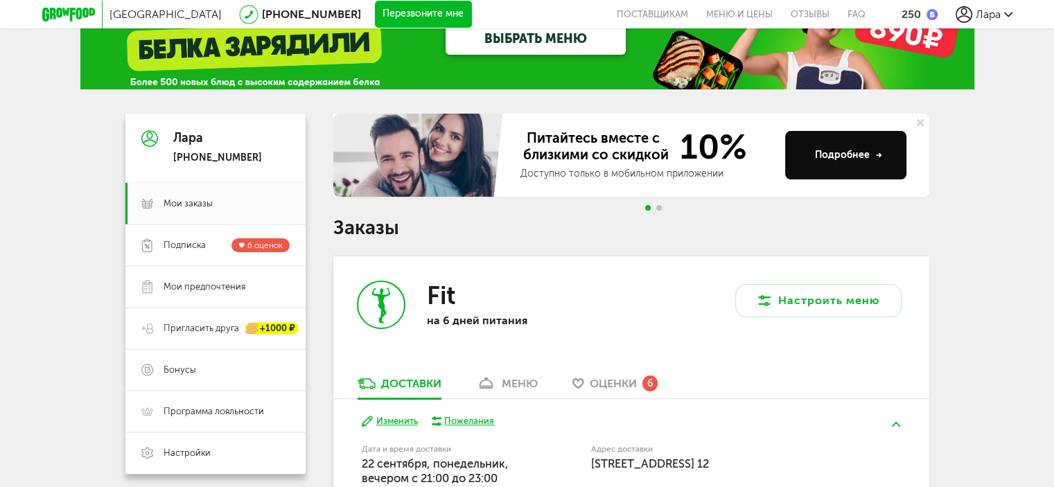
scroll to position [208, 0]
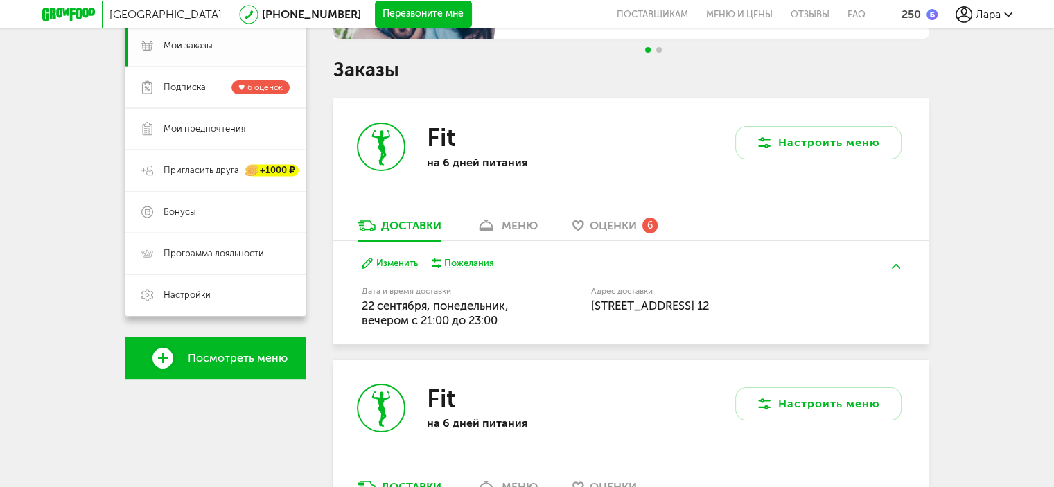
click at [164, 55] on link "Мои заказы" at bounding box center [215, 46] width 180 height 42
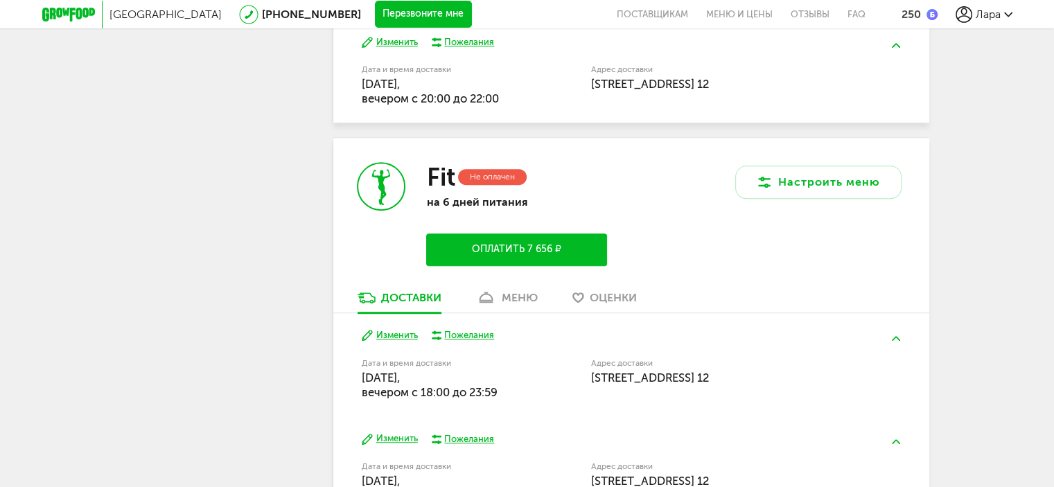
scroll to position [901, 0]
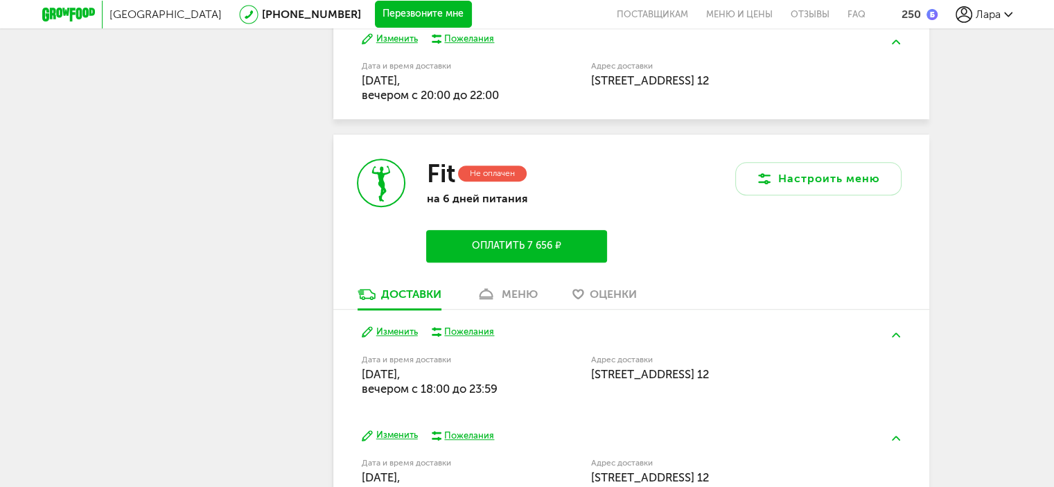
click at [582, 256] on button "Оплатить 7 656 ₽" at bounding box center [516, 246] width 180 height 33
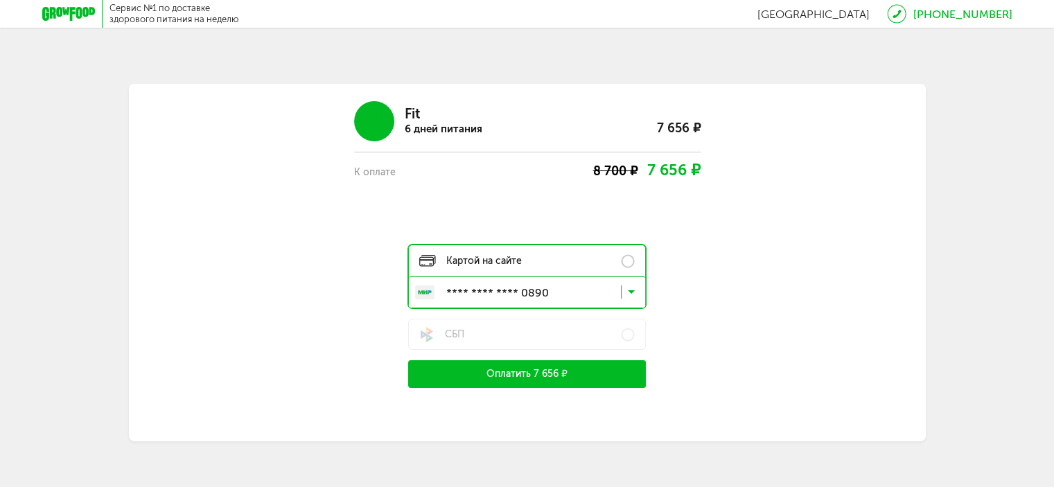
click at [631, 264] on label "Картой на сайте" at bounding box center [527, 260] width 237 height 31
click at [632, 295] on icon at bounding box center [631, 295] width 7 height 14
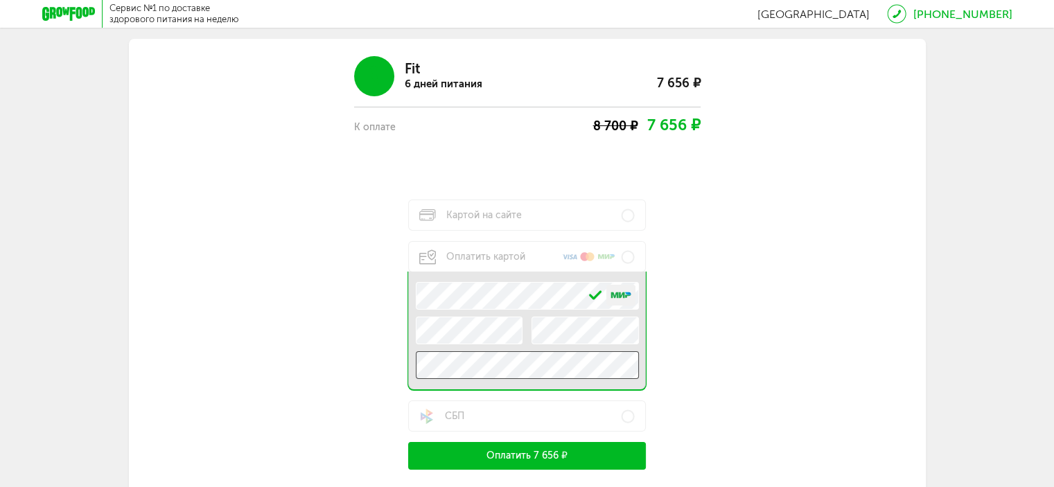
scroll to position [69, 0]
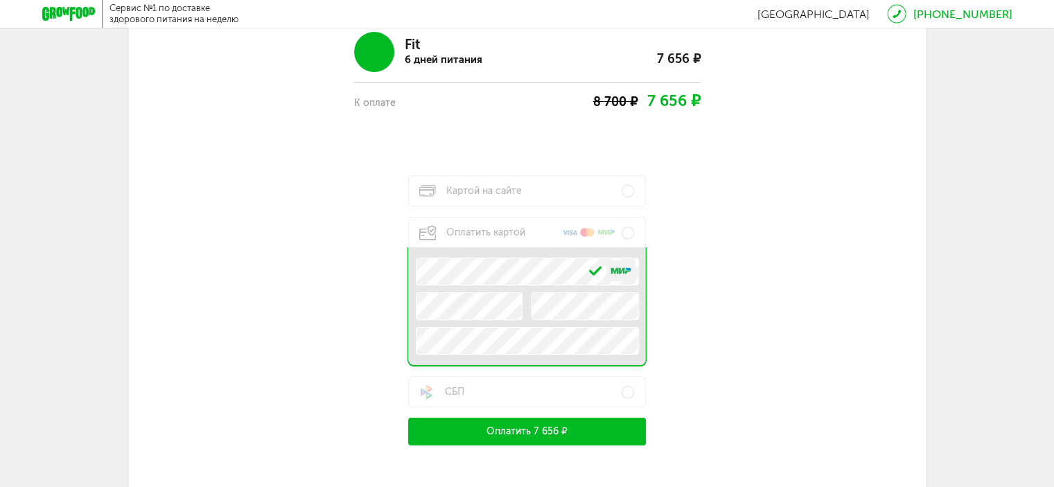
click at [737, 315] on div "Fit 6 дней питания 7 656 ₽ К оплате 8 700 ₽ 7 656 ₽ Картой на сайте Оплатить ка…" at bounding box center [527, 233] width 665 height 424
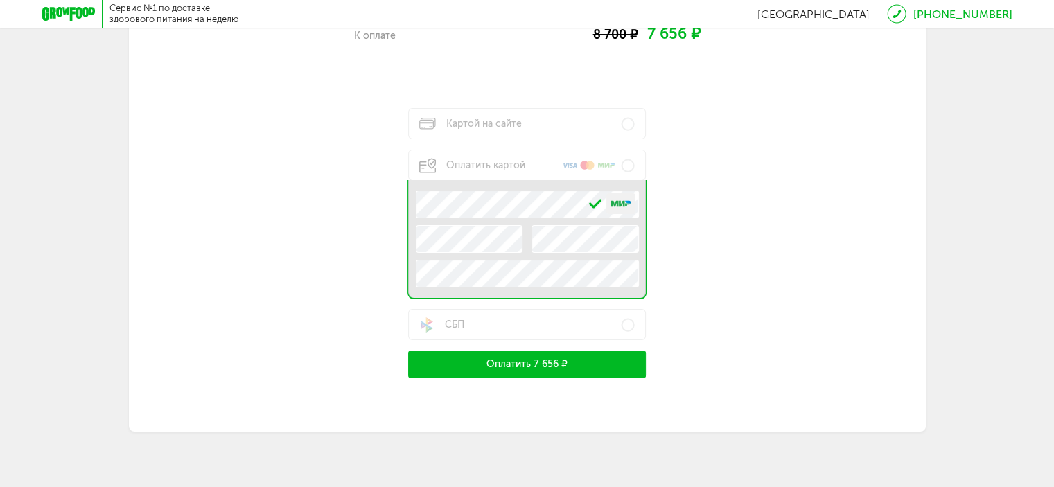
scroll to position [0, 0]
